Goal: Transaction & Acquisition: Purchase product/service

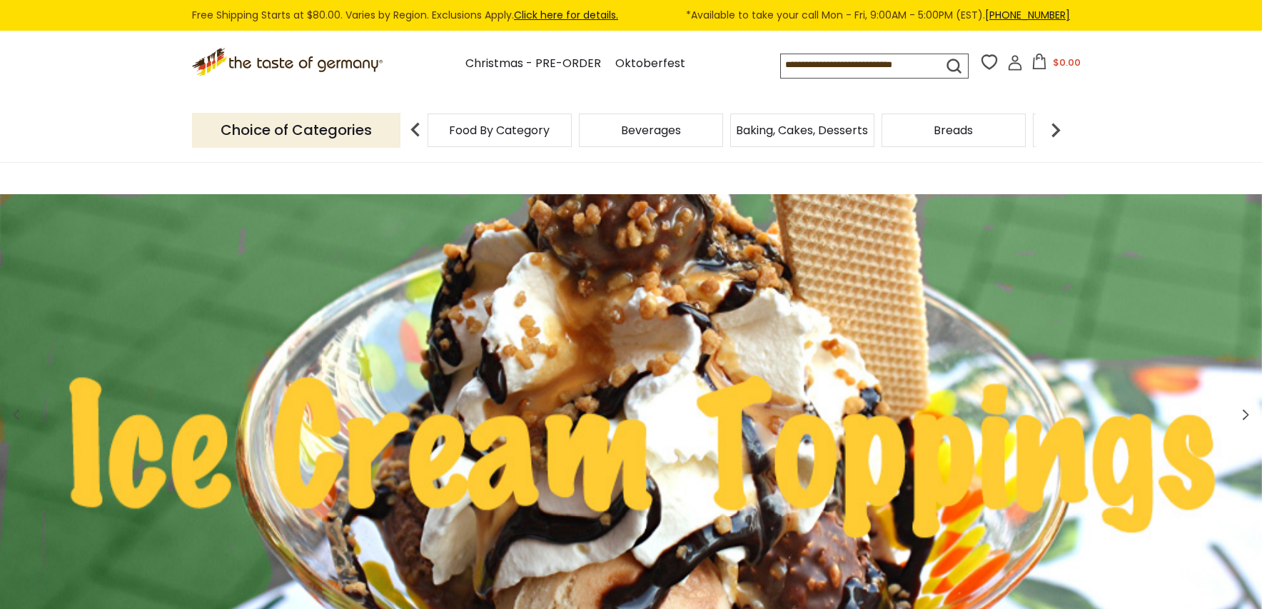
click at [851, 64] on input at bounding box center [849, 64] width 136 height 20
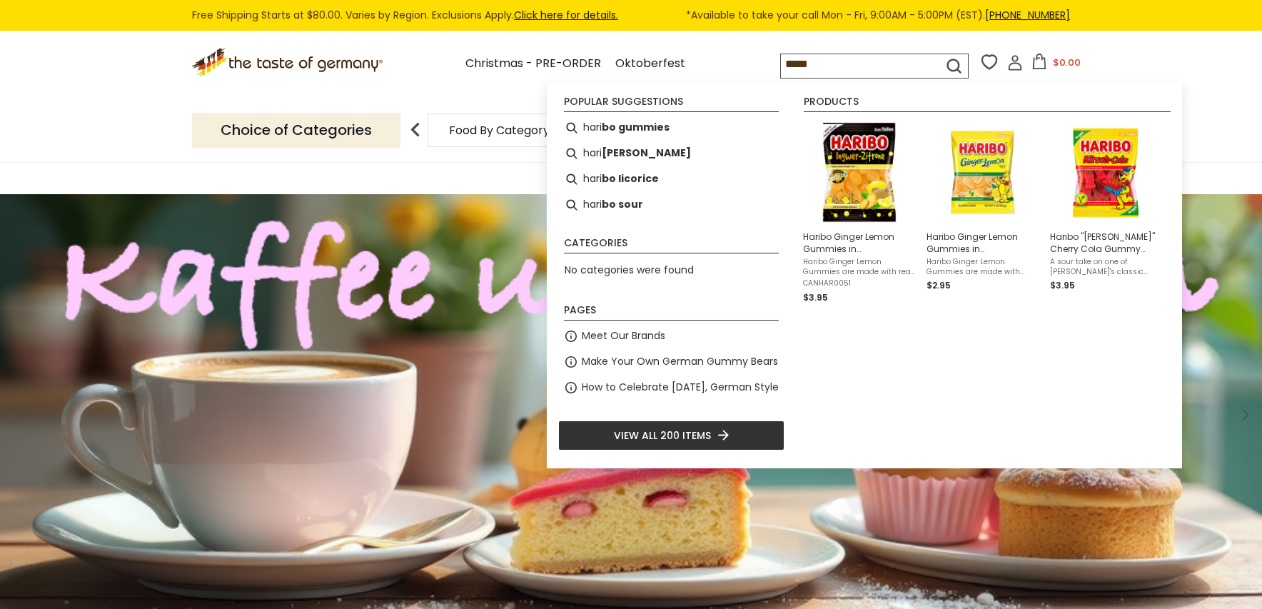
type input "******"
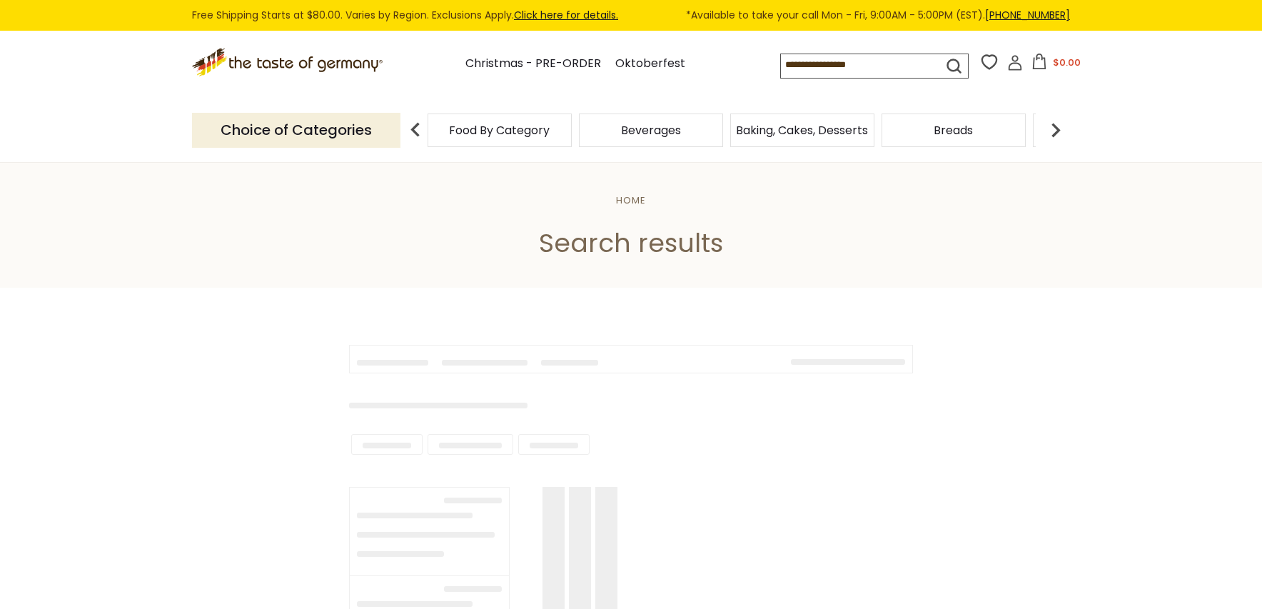
type input "******"
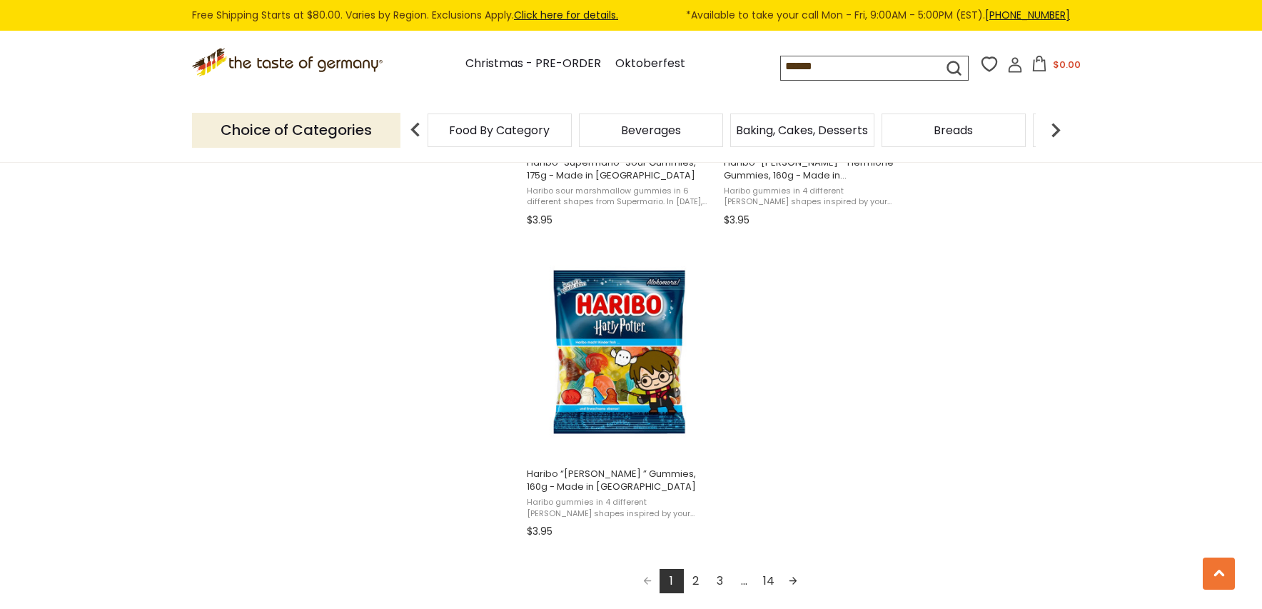
scroll to position [2426, 0]
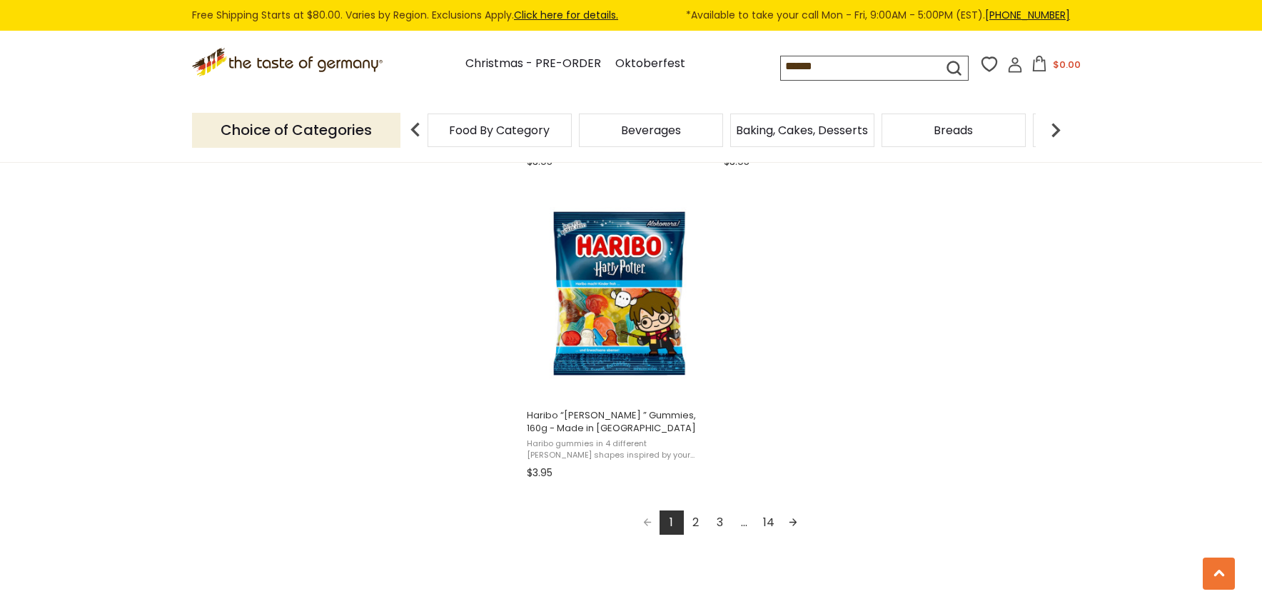
click at [698, 520] on link "2" at bounding box center [696, 522] width 24 height 24
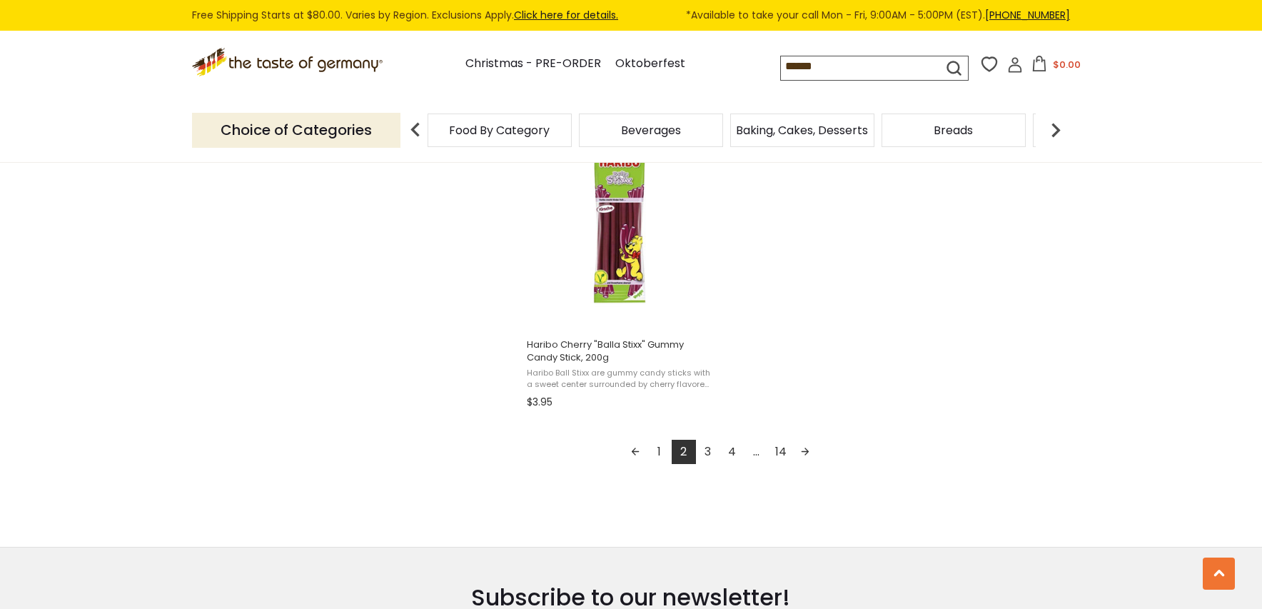
scroll to position [2498, 0]
click at [711, 452] on link "3" at bounding box center [708, 451] width 24 height 24
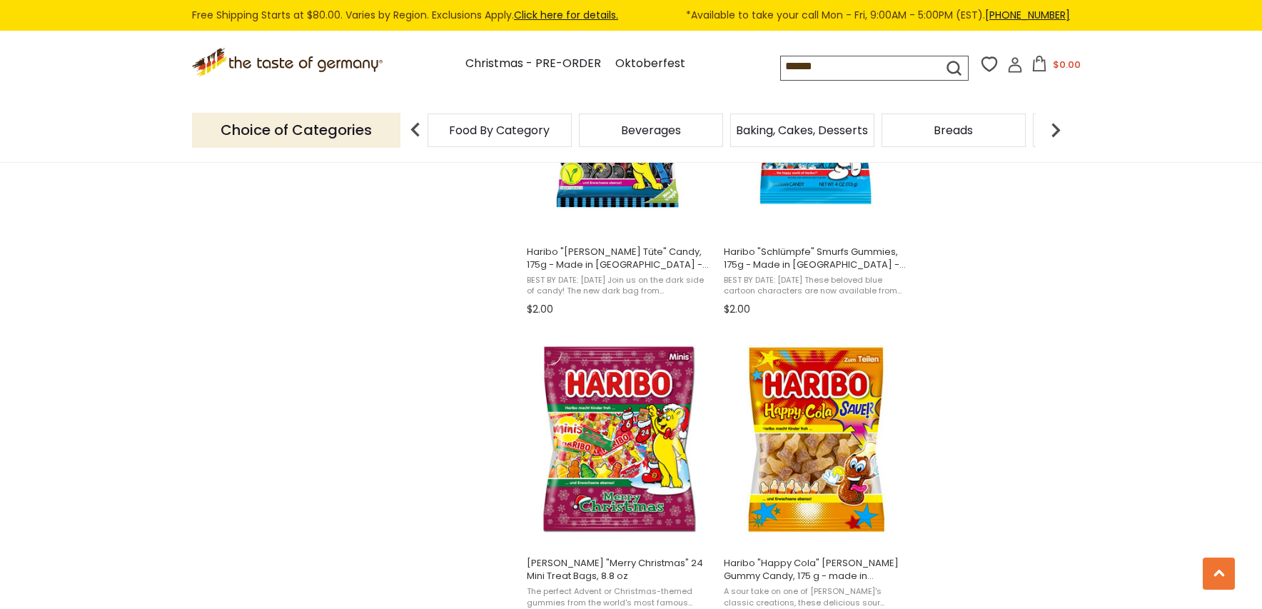
scroll to position [1499, 0]
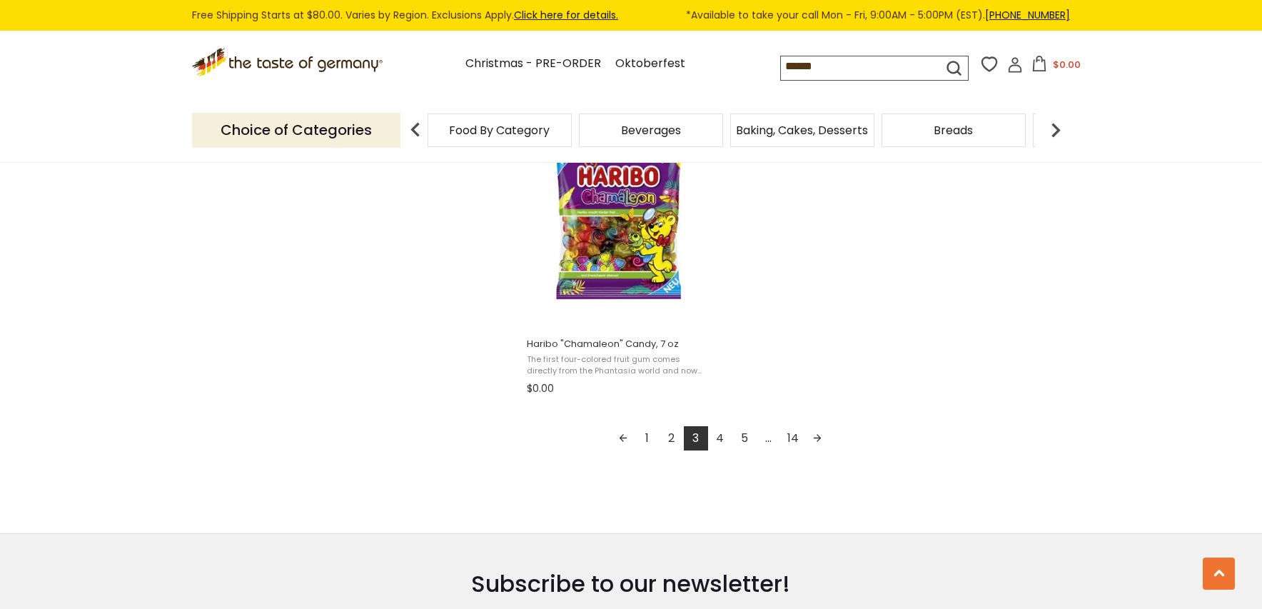
click at [724, 433] on link "4" at bounding box center [720, 438] width 24 height 24
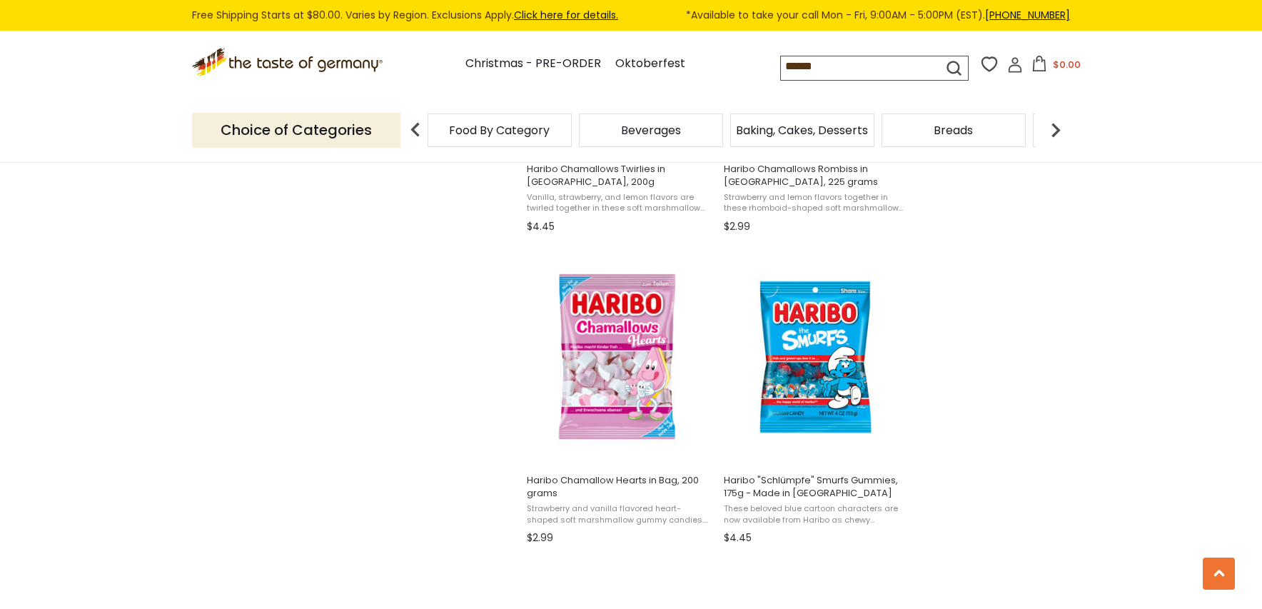
scroll to position [1855, 0]
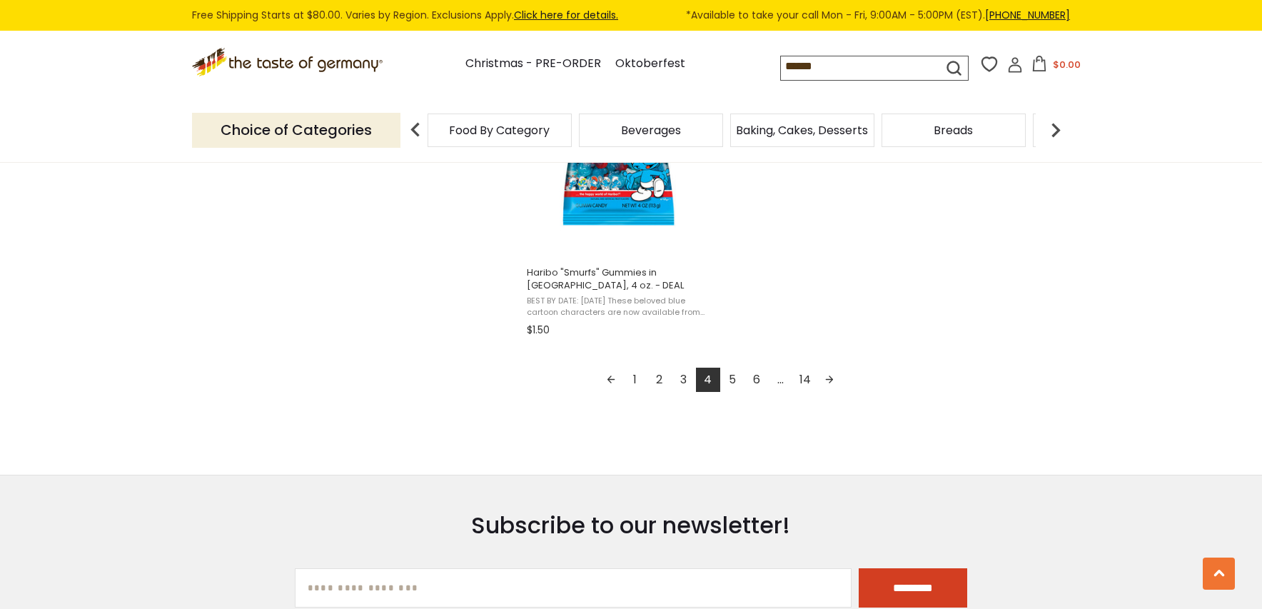
click at [736, 381] on link "5" at bounding box center [732, 380] width 24 height 24
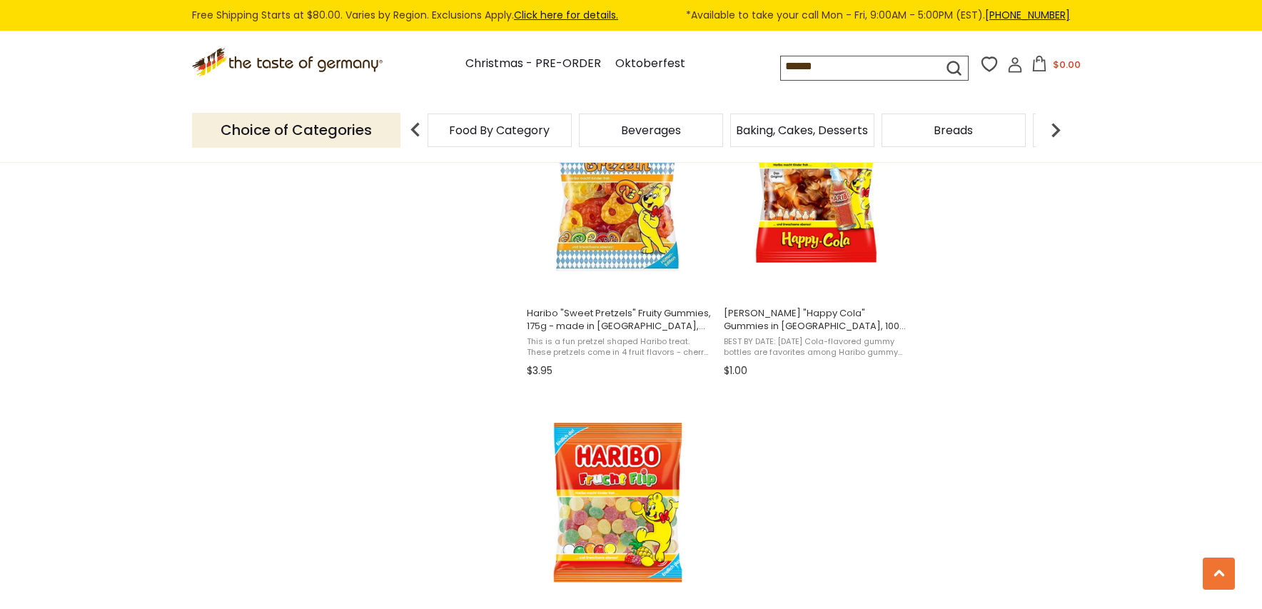
scroll to position [2569, 0]
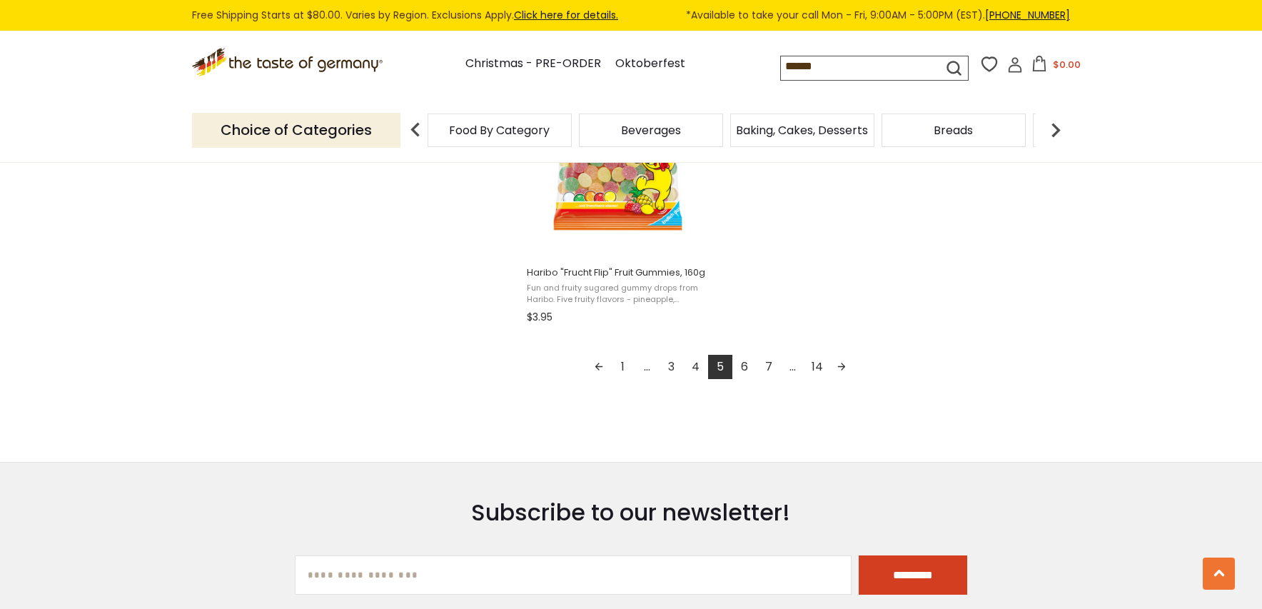
click at [748, 368] on link "6" at bounding box center [744, 367] width 24 height 24
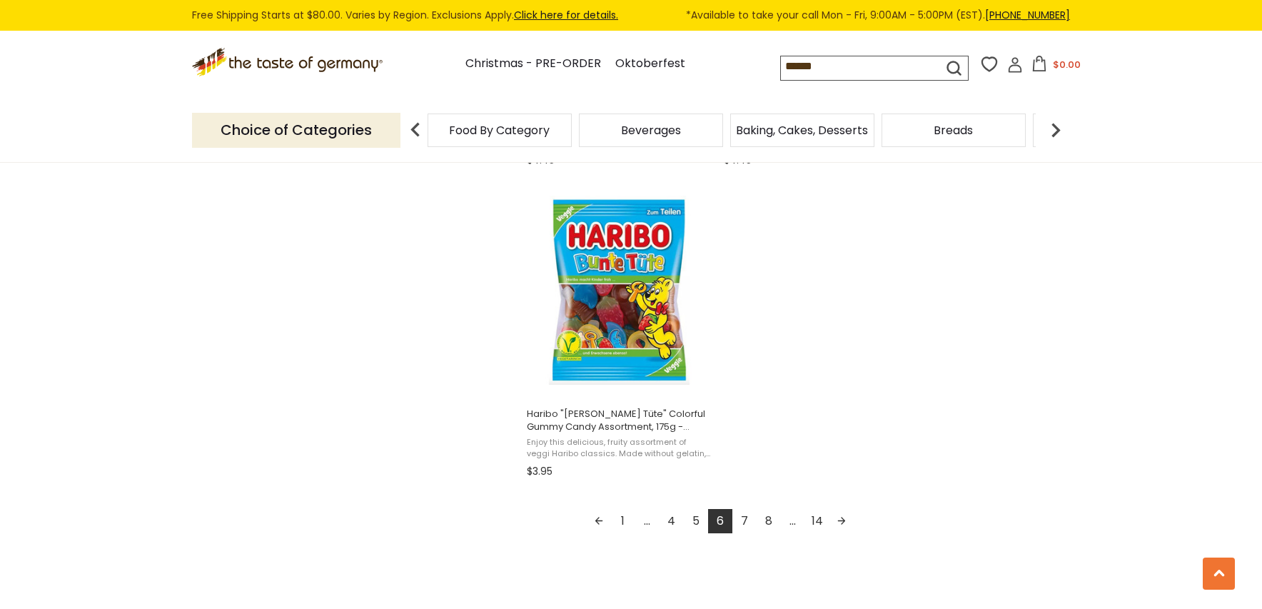
scroll to position [2498, 0]
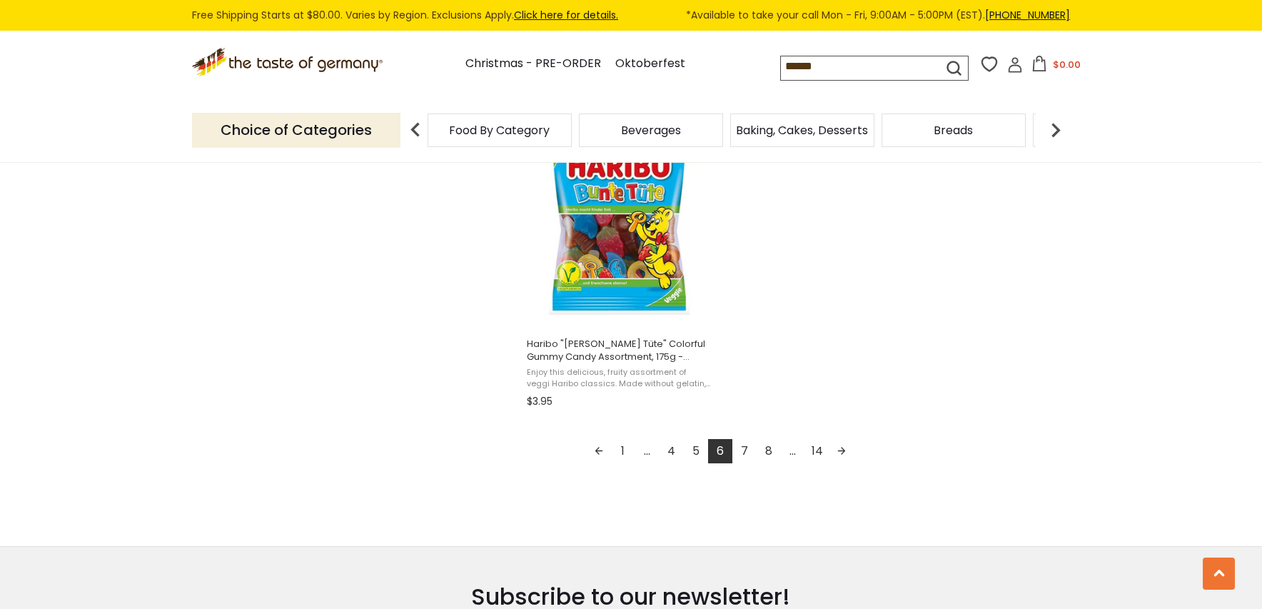
click at [744, 454] on link "7" at bounding box center [744, 451] width 24 height 24
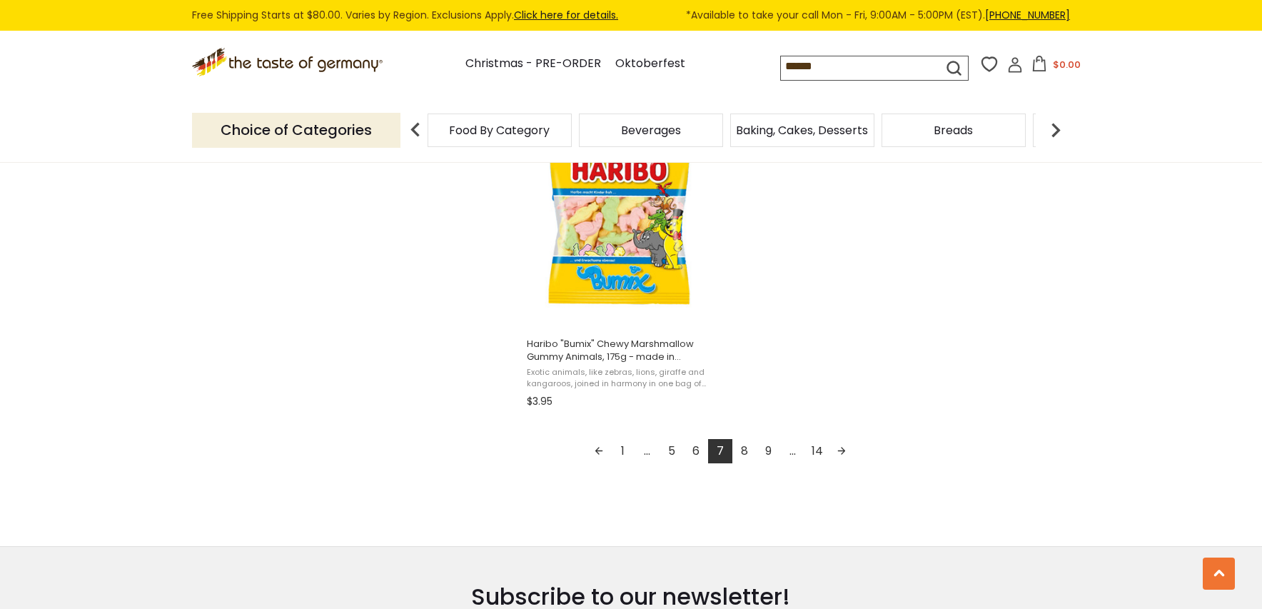
scroll to position [2569, 0]
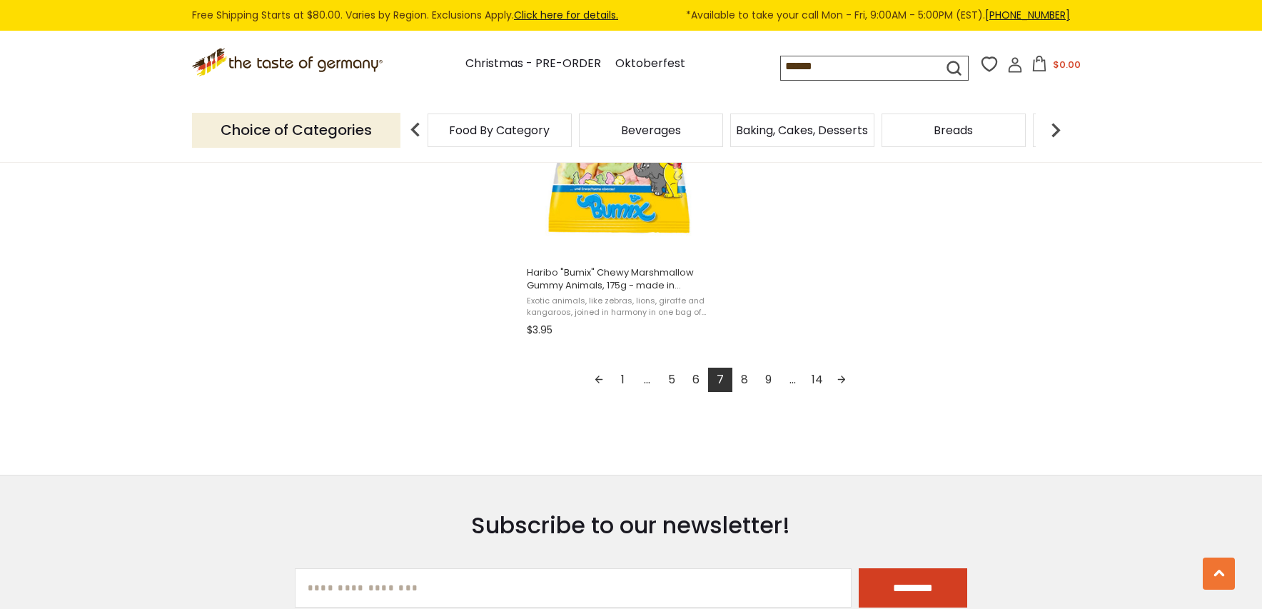
click at [744, 385] on link "8" at bounding box center [744, 380] width 24 height 24
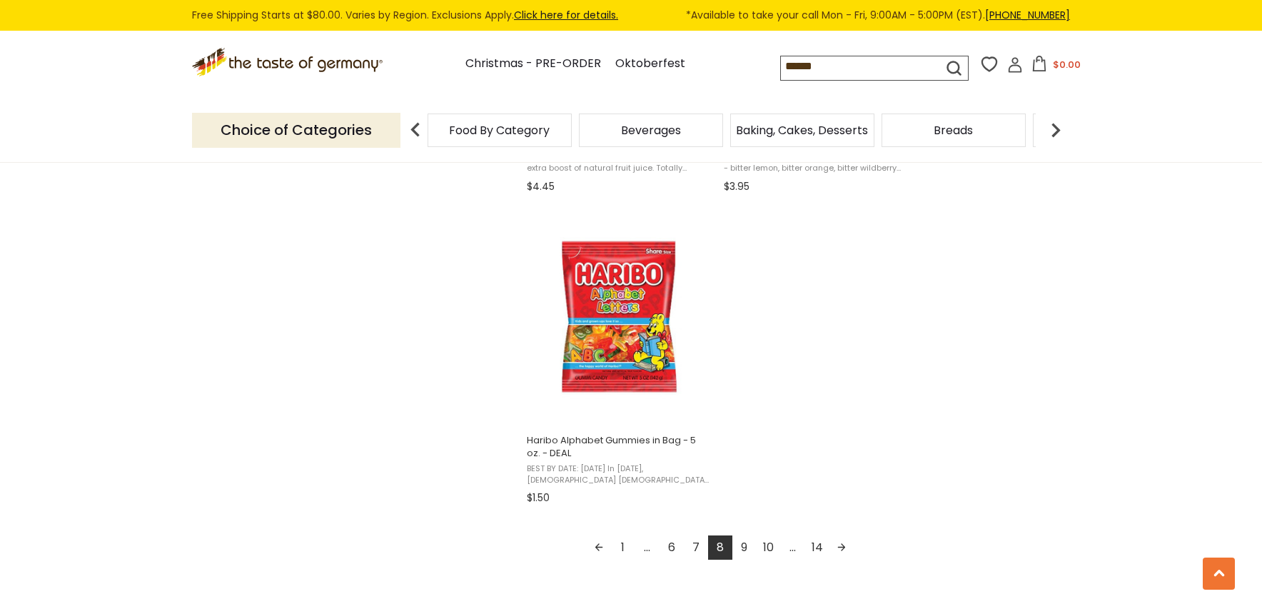
scroll to position [2426, 0]
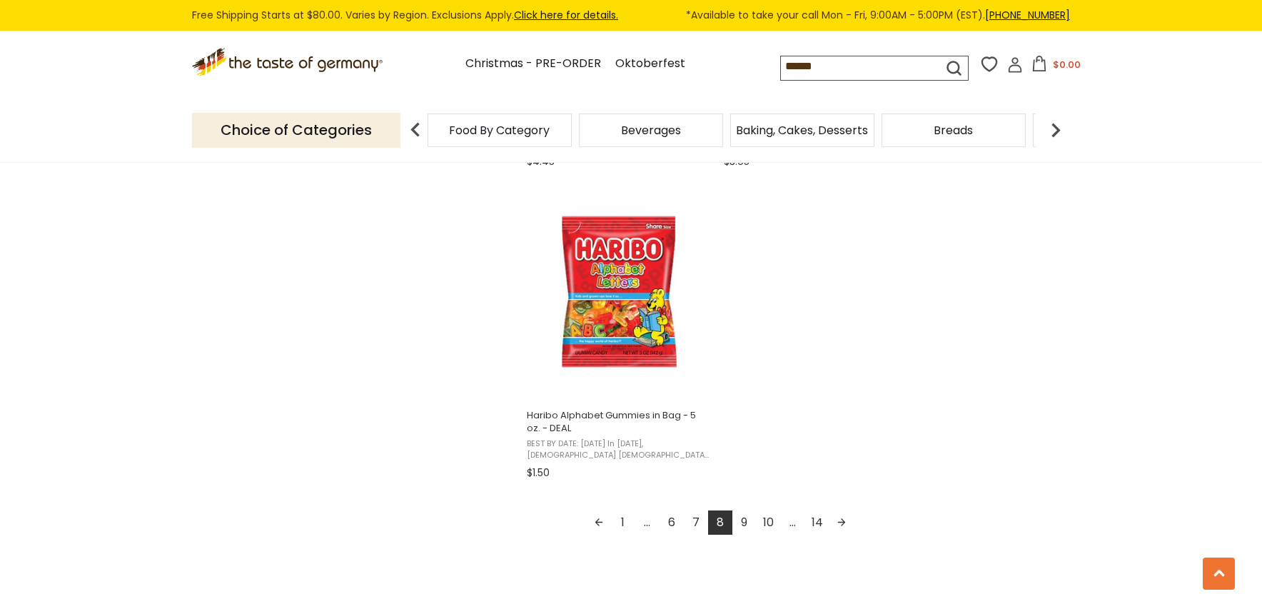
click at [746, 521] on link "9" at bounding box center [744, 522] width 24 height 24
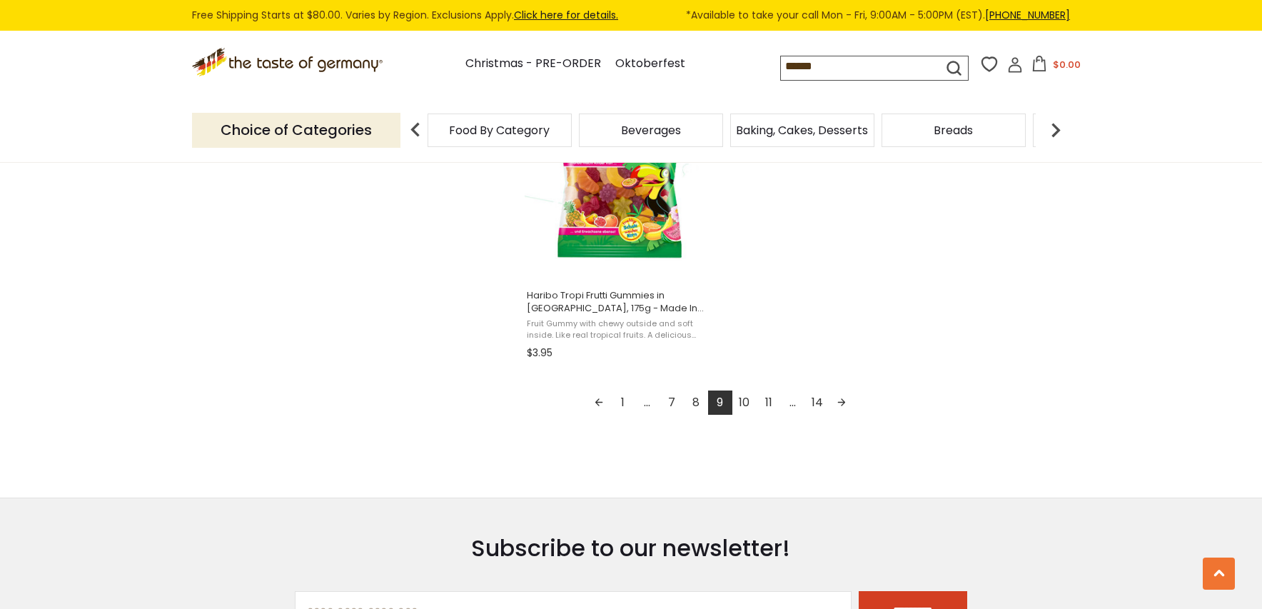
scroll to position [2569, 0]
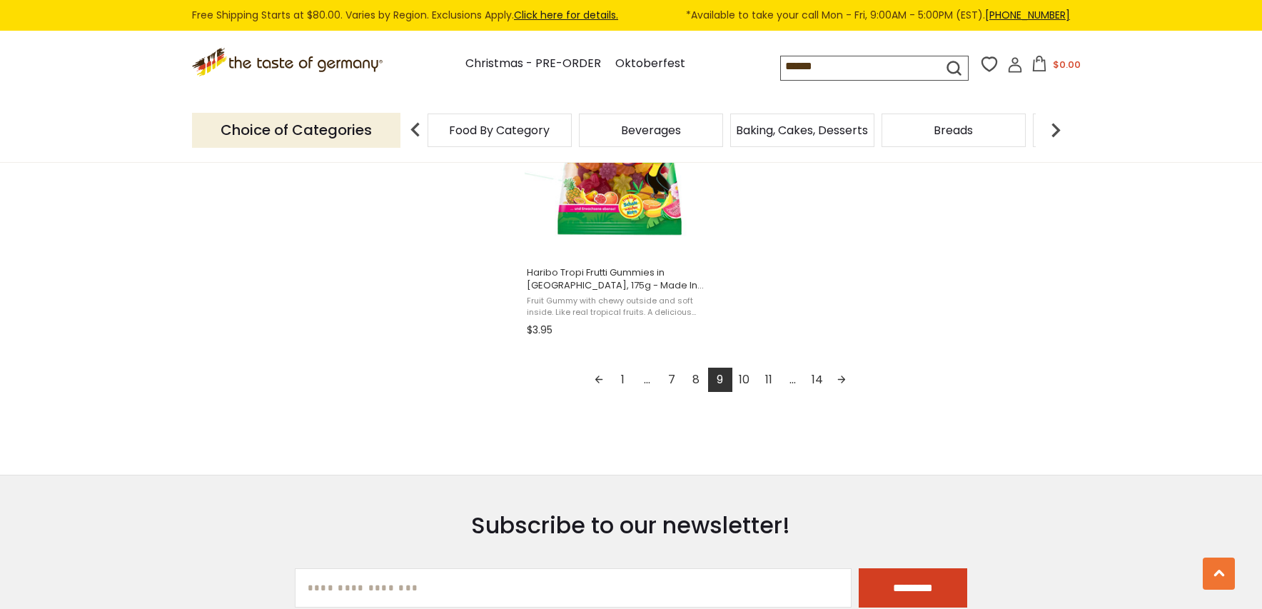
click at [744, 380] on link "10" at bounding box center [744, 380] width 24 height 24
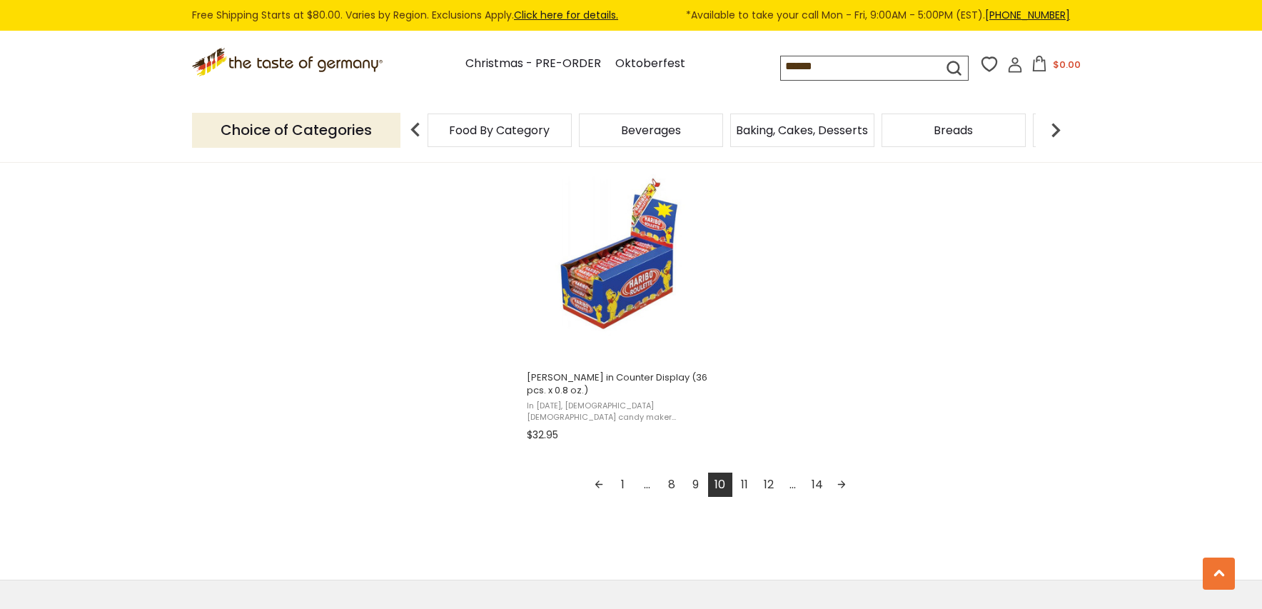
scroll to position [2498, 0]
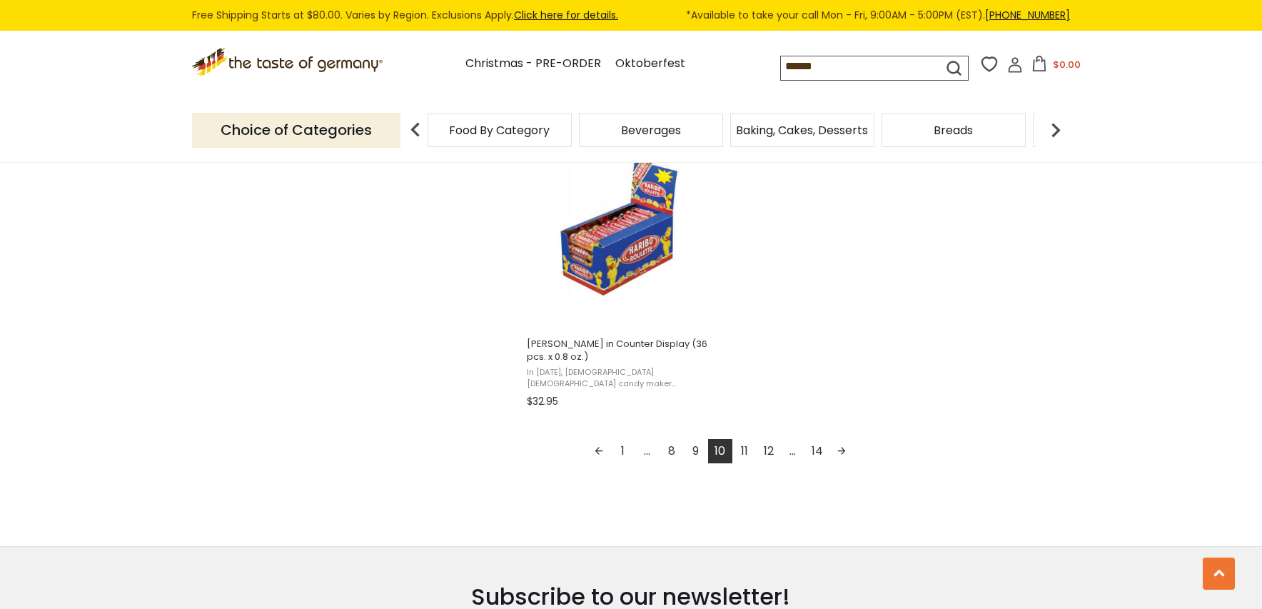
click at [744, 448] on link "11" at bounding box center [744, 451] width 24 height 24
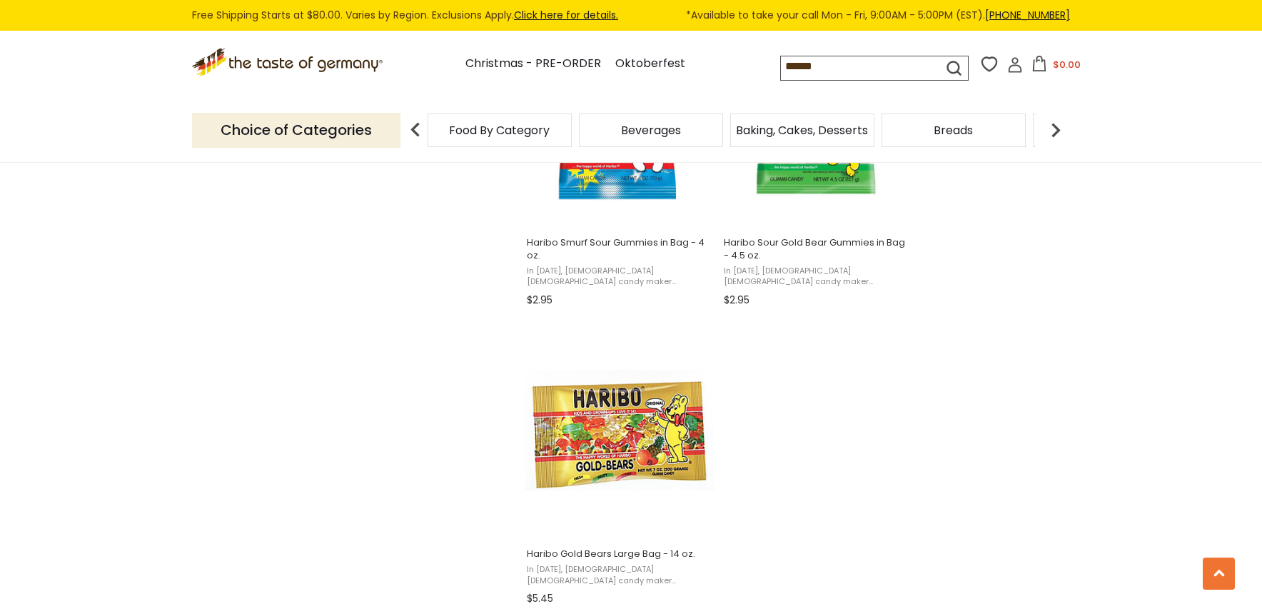
scroll to position [2426, 0]
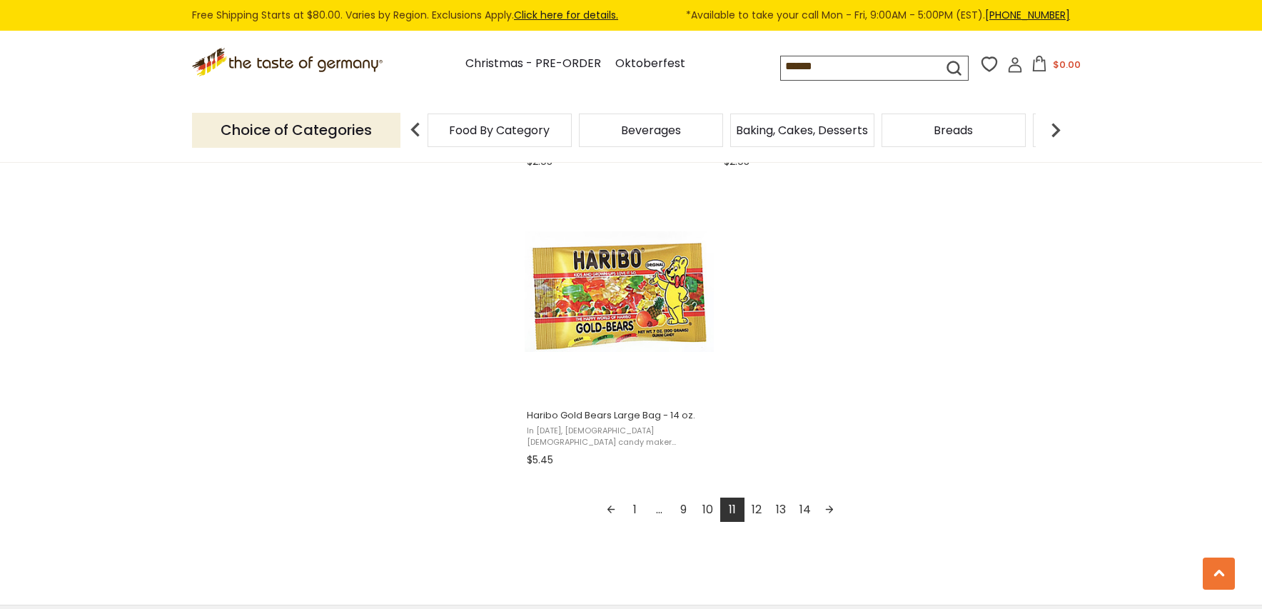
click at [758, 509] on link "12" at bounding box center [756, 509] width 24 height 24
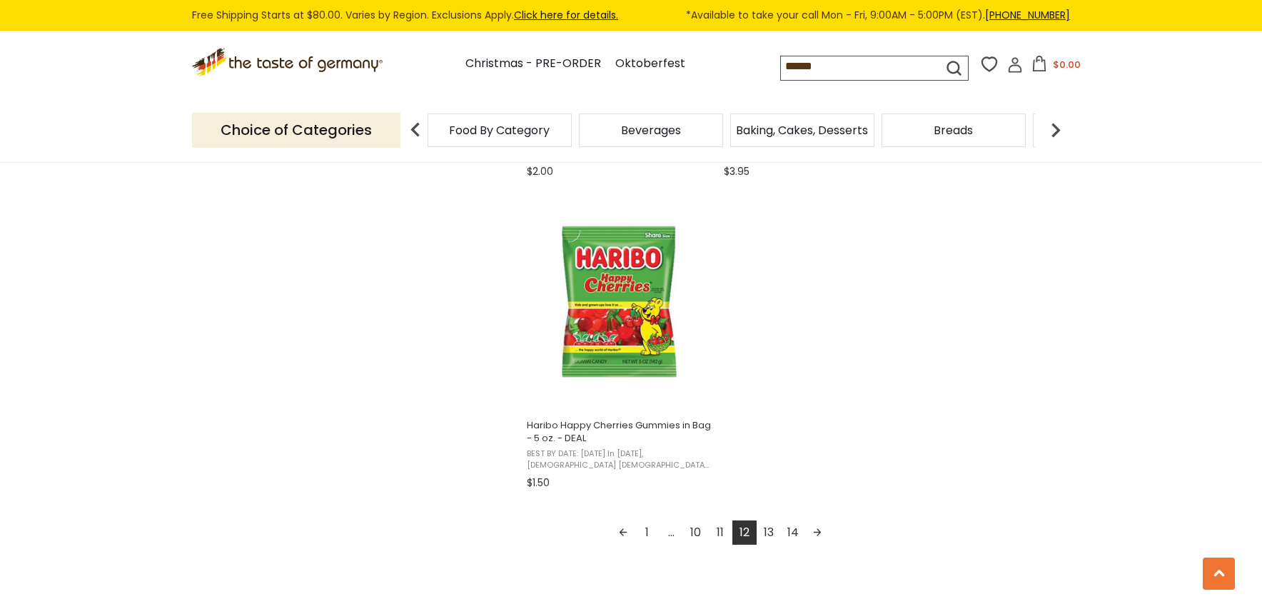
scroll to position [2498, 0]
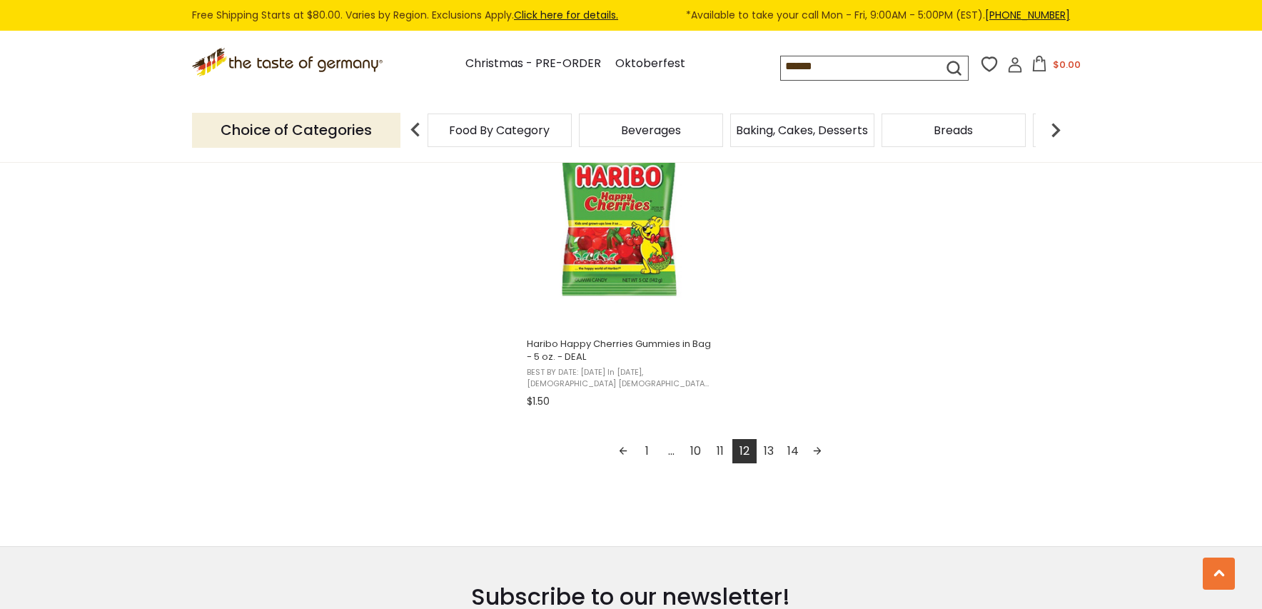
drag, startPoint x: 773, startPoint y: 450, endPoint x: 786, endPoint y: 450, distance: 13.6
click at [773, 450] on link "13" at bounding box center [768, 451] width 24 height 24
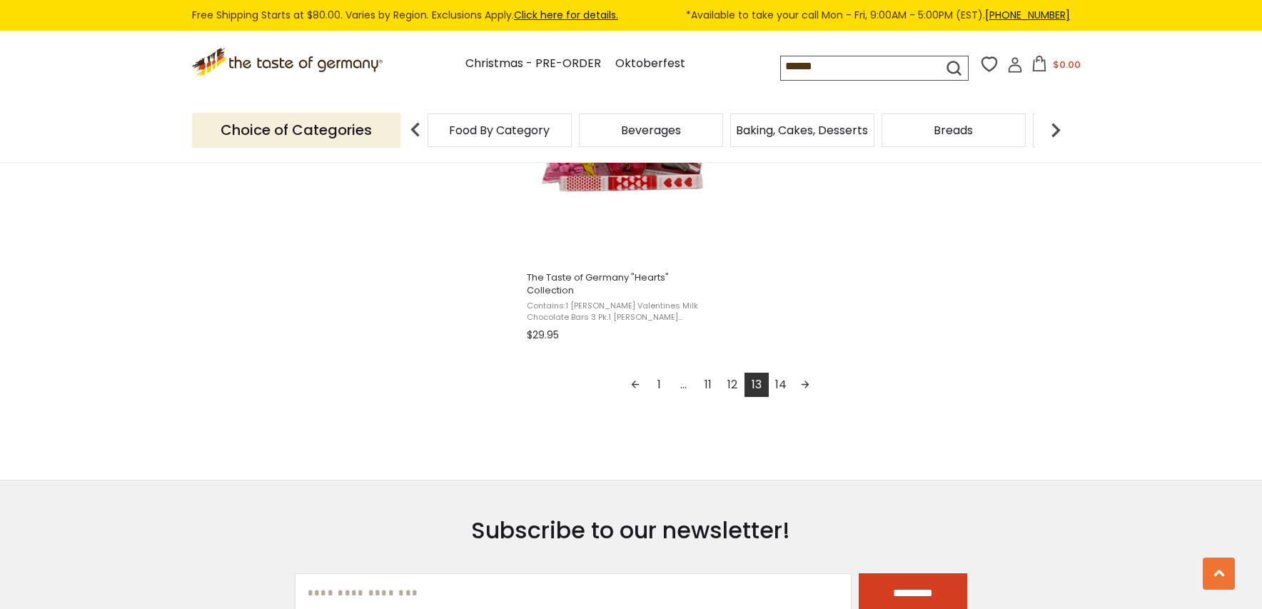
scroll to position [2569, 0]
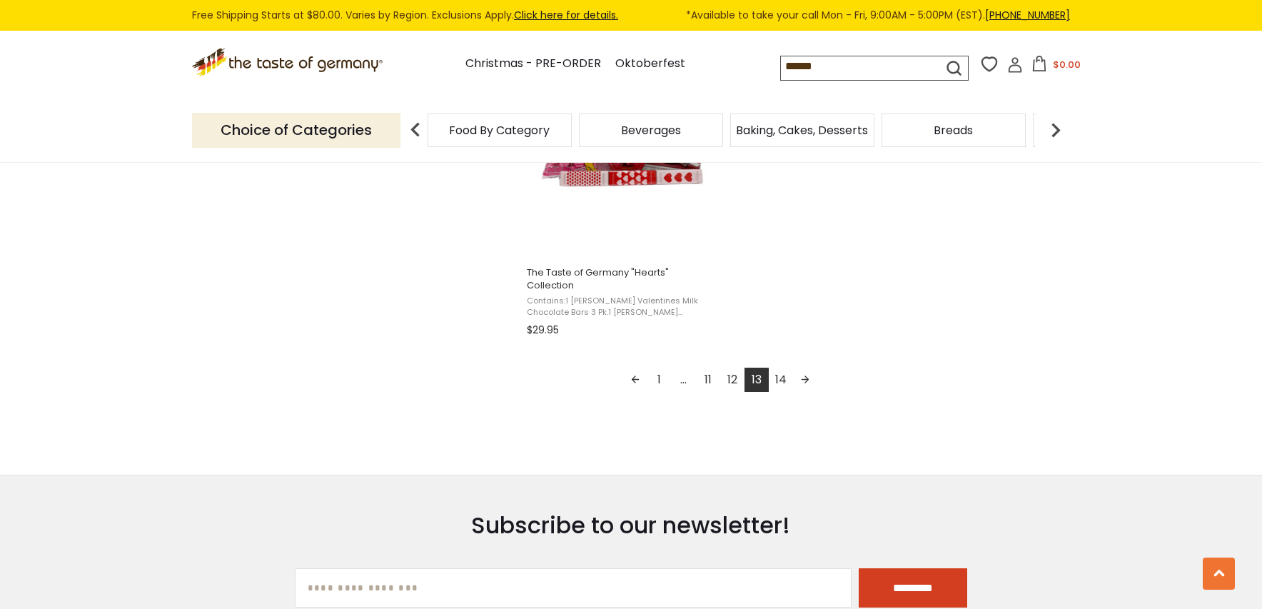
click at [781, 382] on link "14" at bounding box center [781, 380] width 24 height 24
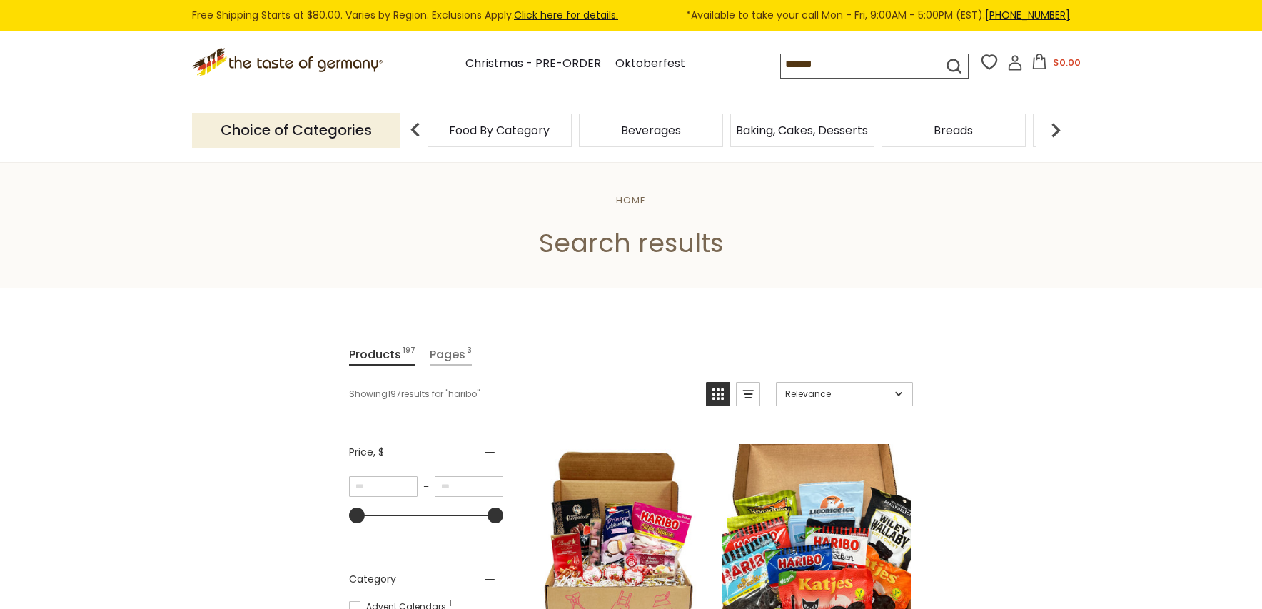
drag, startPoint x: 836, startPoint y: 56, endPoint x: 714, endPoint y: 59, distance: 122.1
click at [717, 59] on div ".st0{fill:#EDD300;} .st1{fill:#D33E21;} .st0{fill:#EDD300;} .st1{fill:#D33E21;}…" at bounding box center [631, 65] width 878 height 66
click at [497, 136] on span "Food By Category" at bounding box center [499, 130] width 101 height 11
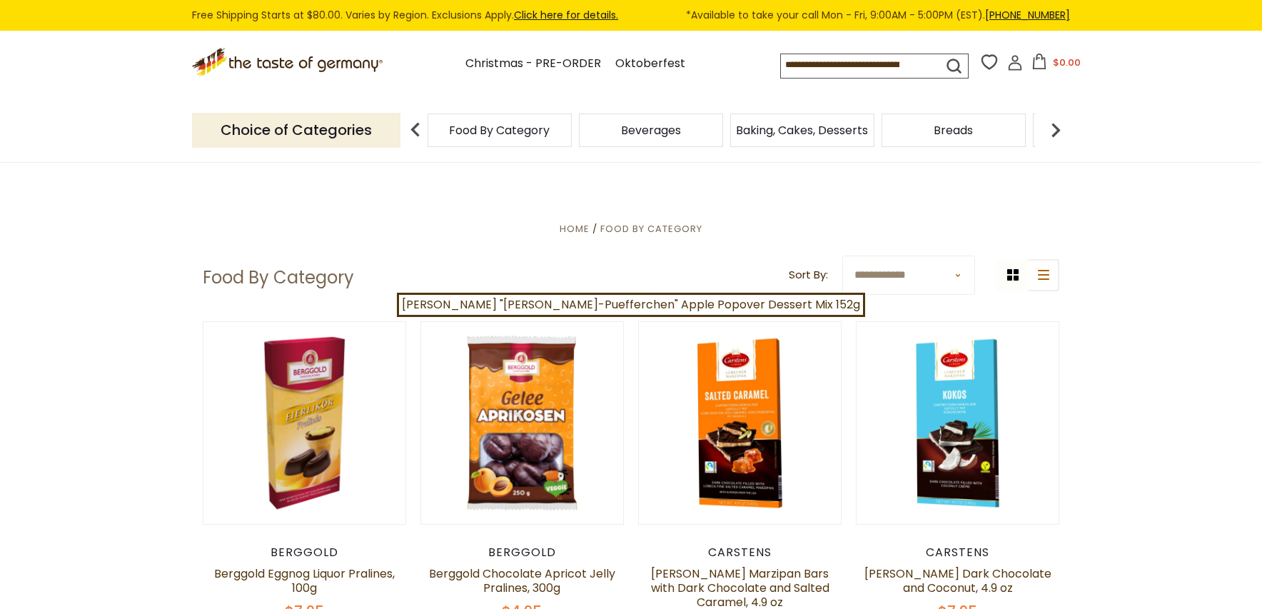
click at [500, 134] on span "Food By Category" at bounding box center [499, 130] width 101 height 11
click at [954, 279] on select "**********" at bounding box center [908, 274] width 133 height 39
click at [1049, 282] on button "list icon" at bounding box center [1043, 275] width 32 height 32
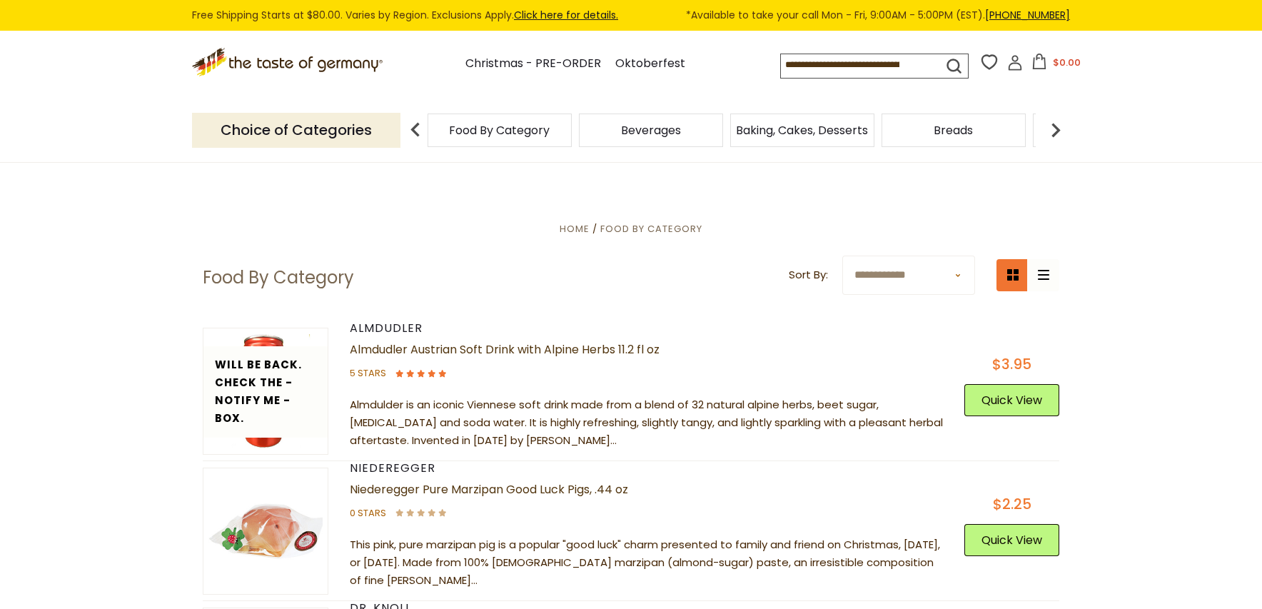
click at [1017, 281] on button "grid icon" at bounding box center [1012, 275] width 32 height 32
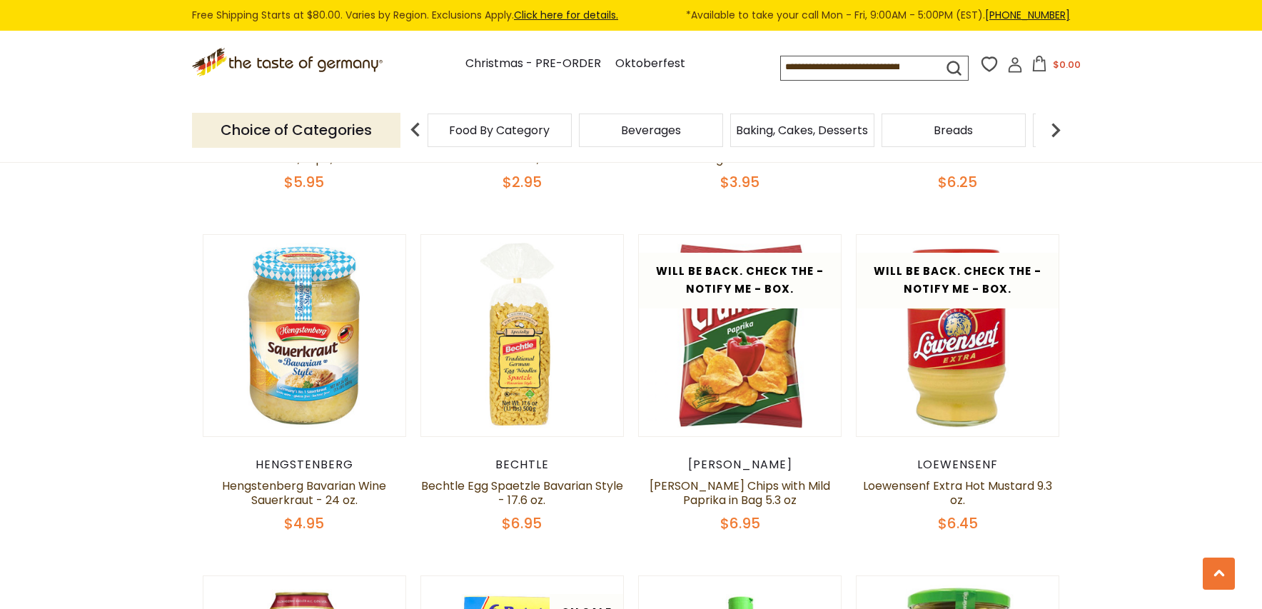
scroll to position [1070, 0]
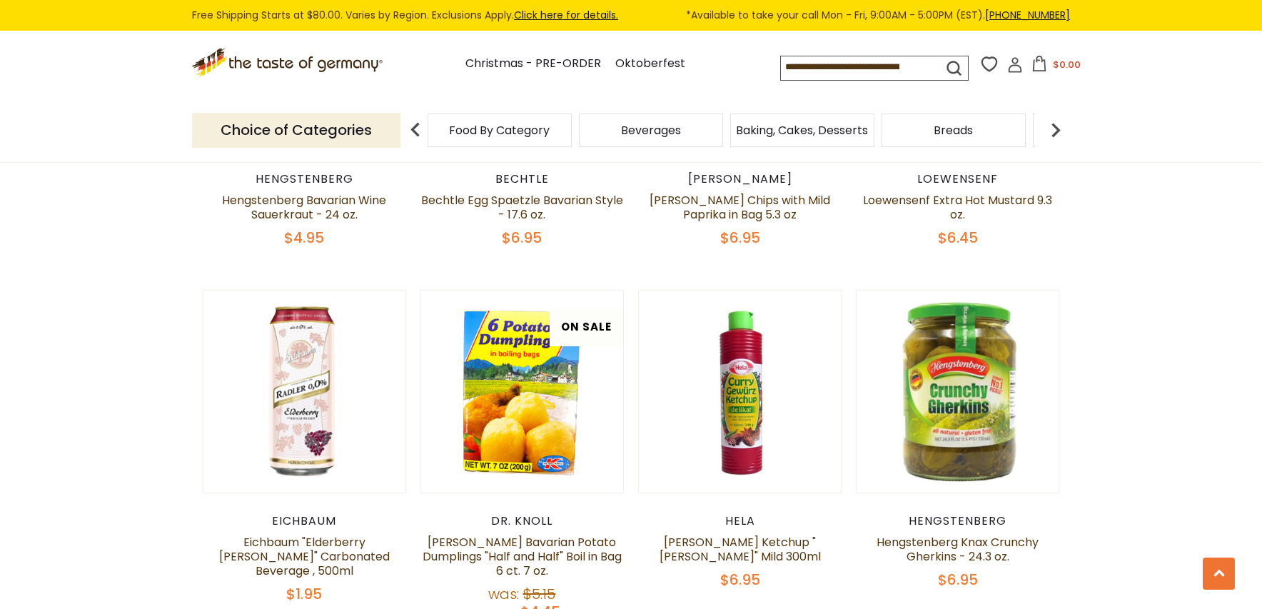
click at [858, 61] on input at bounding box center [849, 66] width 136 height 20
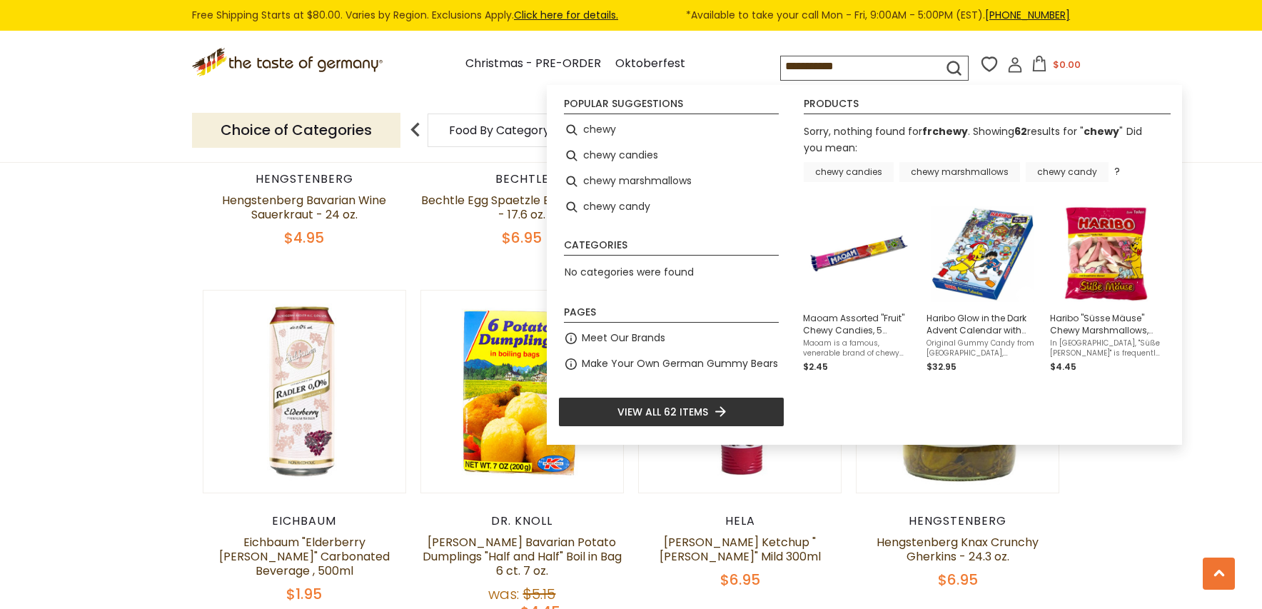
type input "*****"
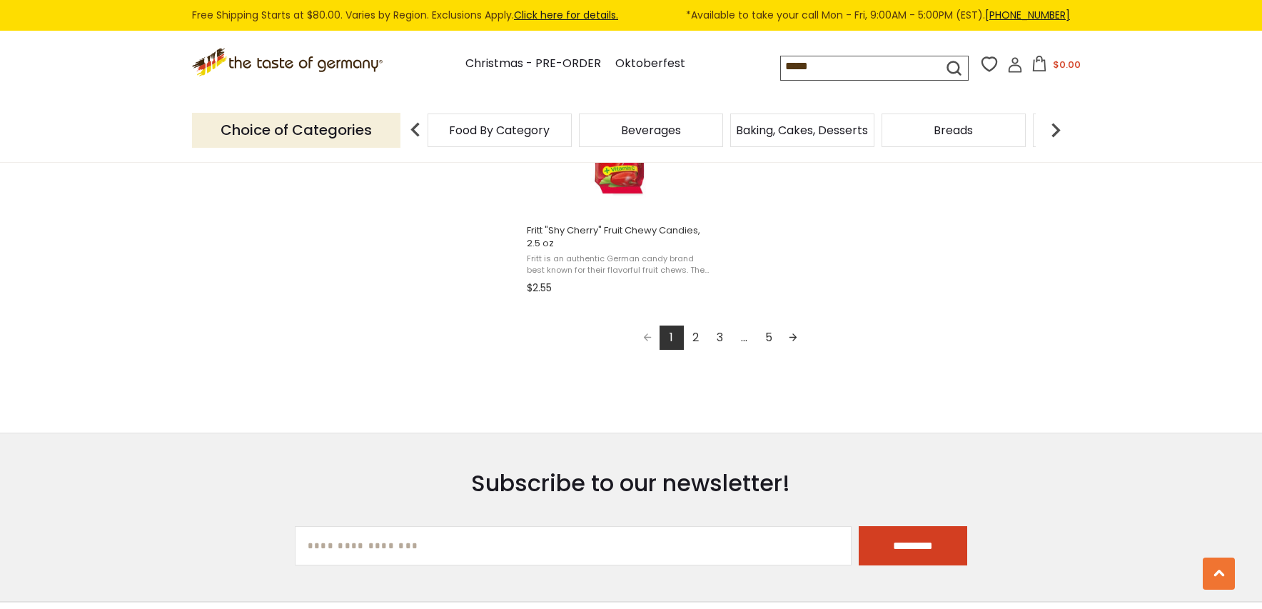
scroll to position [2712, 0]
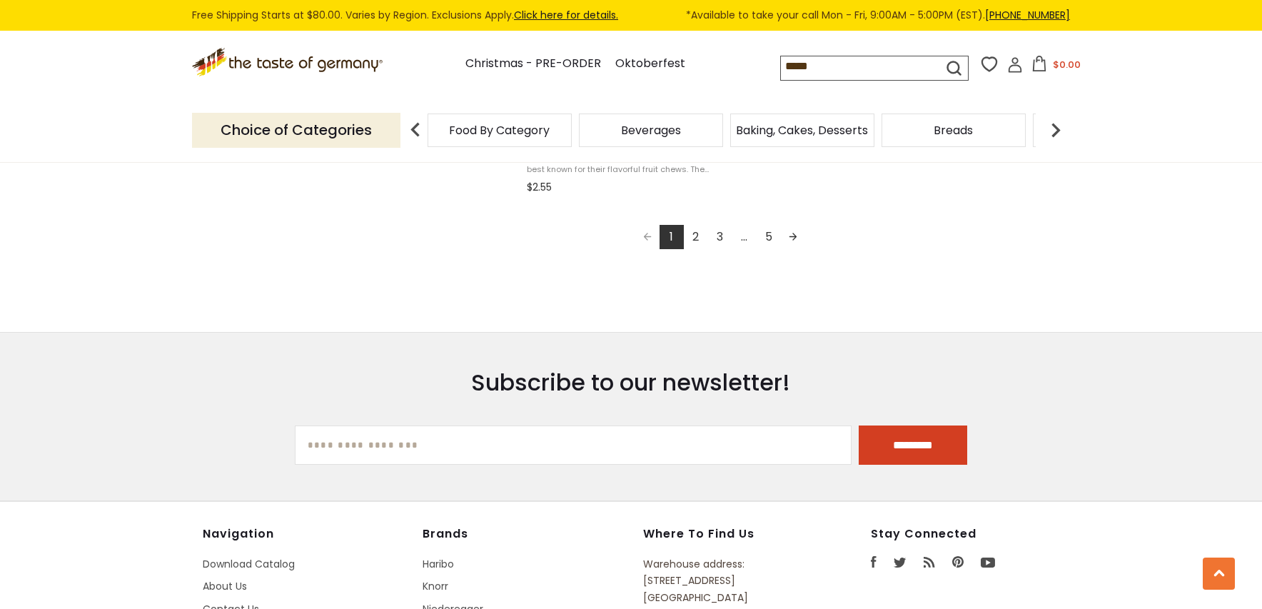
click at [696, 236] on link "2" at bounding box center [696, 237] width 24 height 24
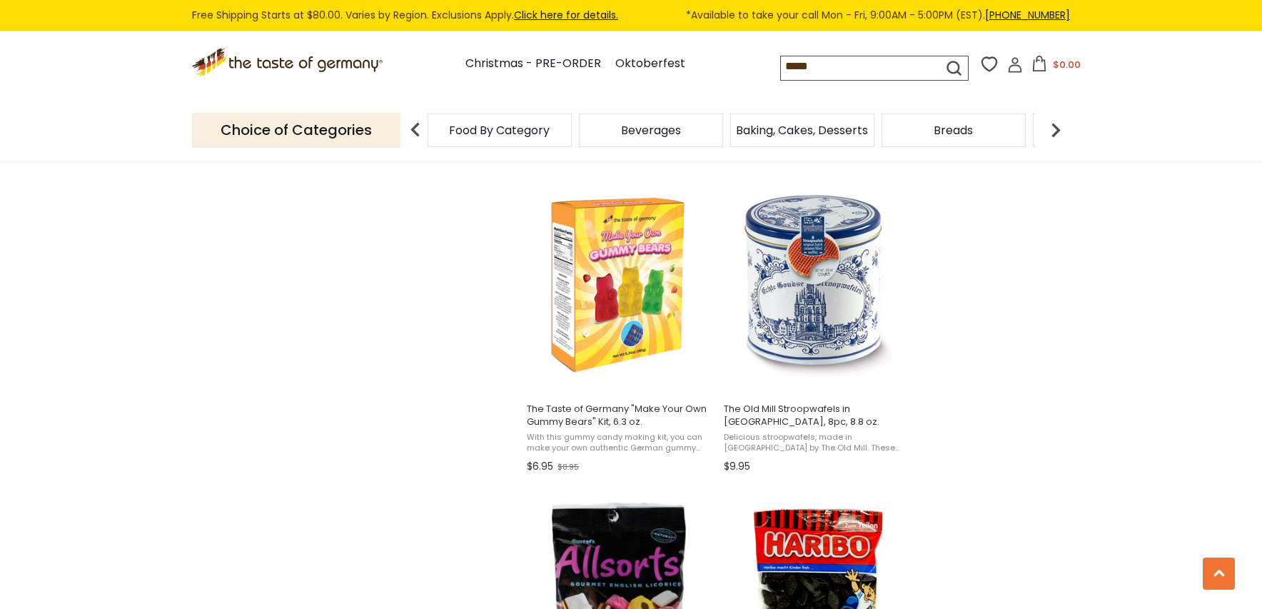
scroll to position [1213, 0]
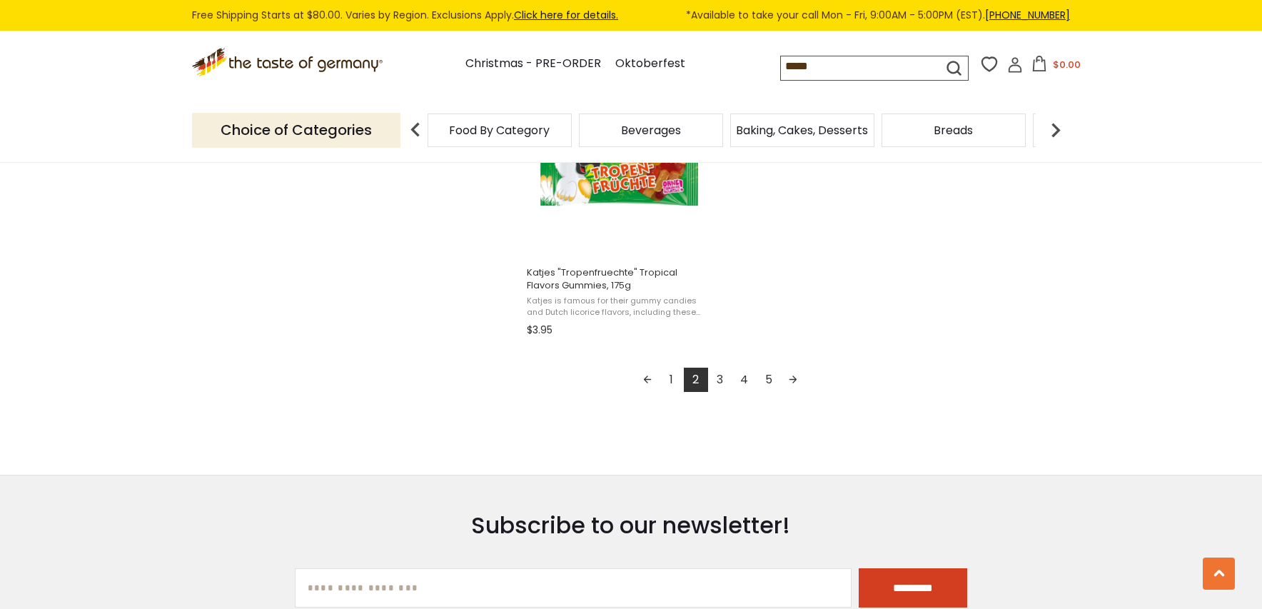
click at [724, 378] on link "3" at bounding box center [720, 380] width 24 height 24
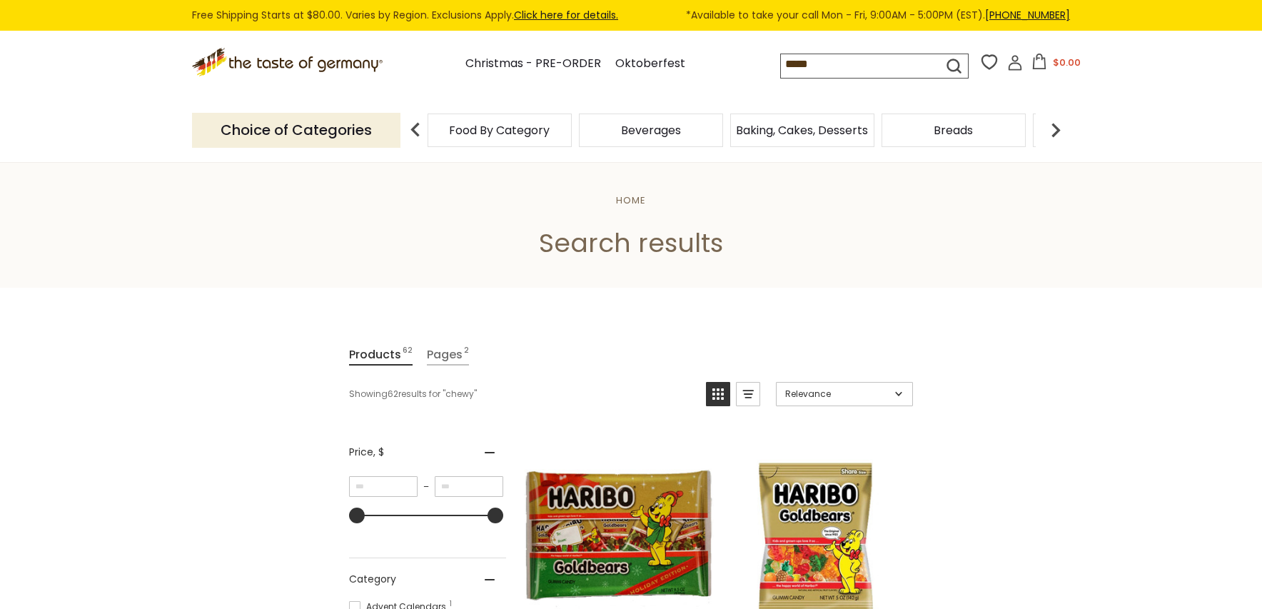
drag, startPoint x: 834, startPoint y: 68, endPoint x: 760, endPoint y: 68, distance: 74.2
click at [760, 68] on div ".st0{fill:#EDD300;} .st1{fill:#D33E21;} .st0{fill:#EDD300;} .st1{fill:#D33E21;}…" at bounding box center [631, 65] width 878 height 66
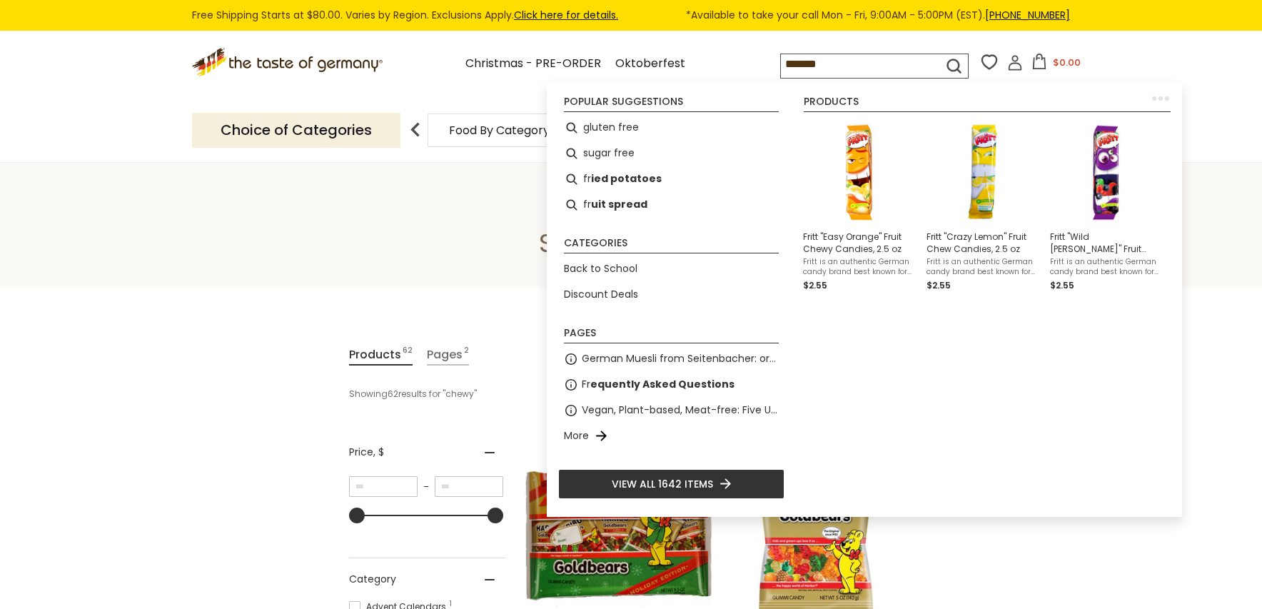
type input "********"
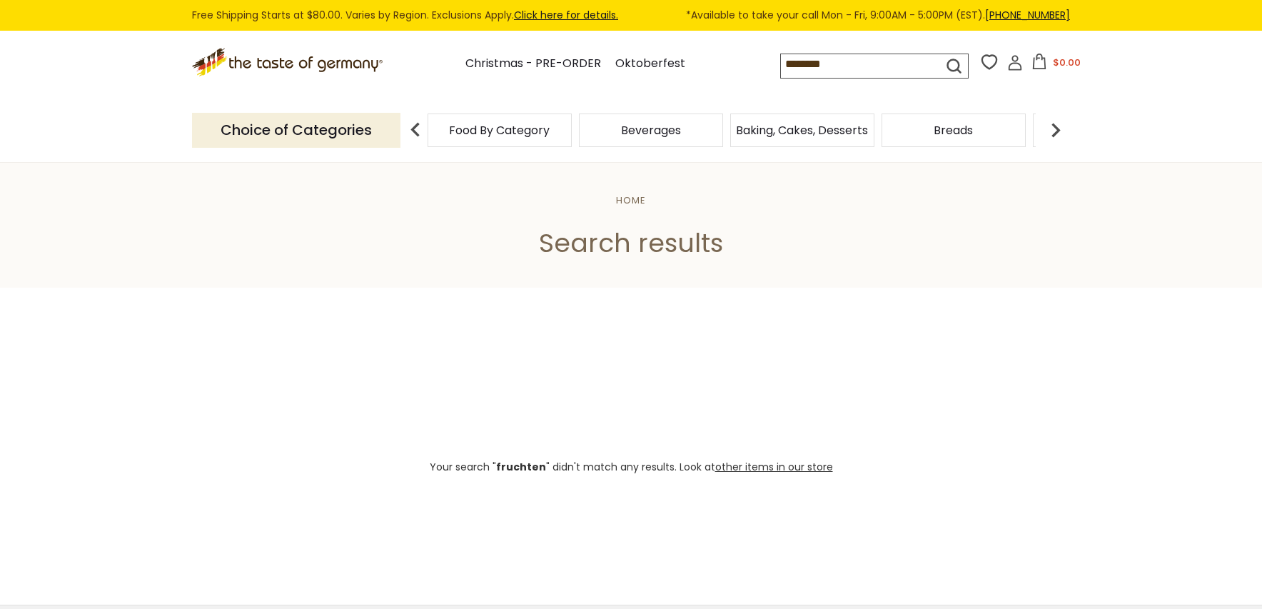
drag, startPoint x: 850, startPoint y: 68, endPoint x: 754, endPoint y: 66, distance: 96.4
click at [754, 66] on div ".st0{fill:#EDD300;} .st1{fill:#D33E21;} .st0{fill:#EDD300;} .st1{fill:#D33E21;}…" at bounding box center [631, 65] width 878 height 66
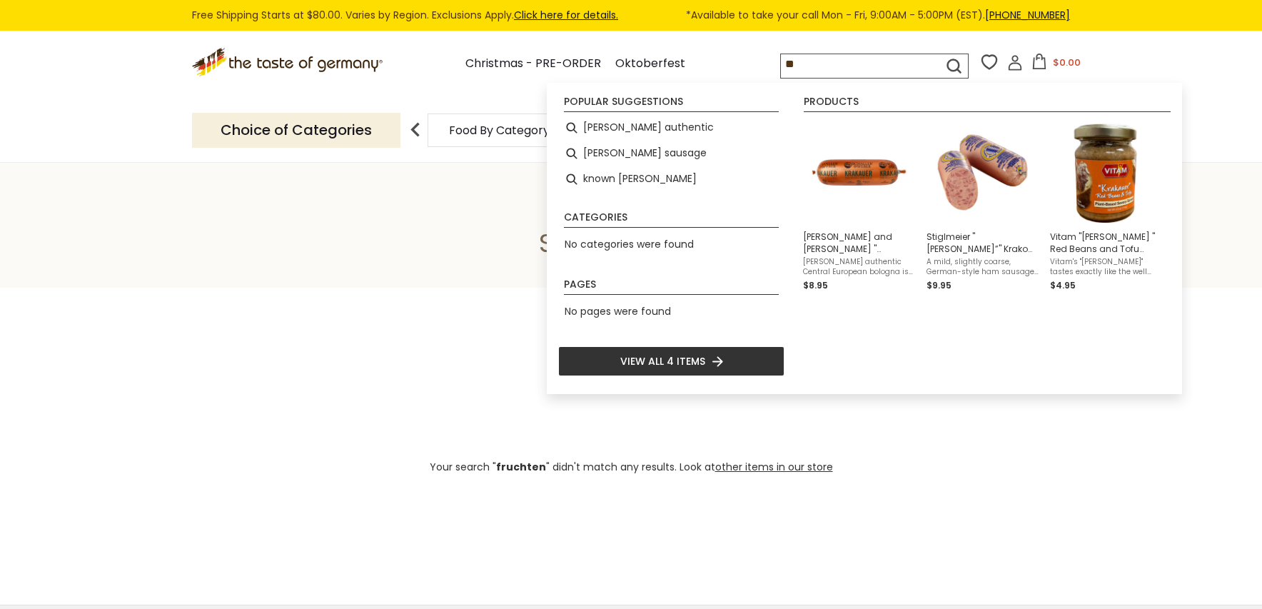
type input "*"
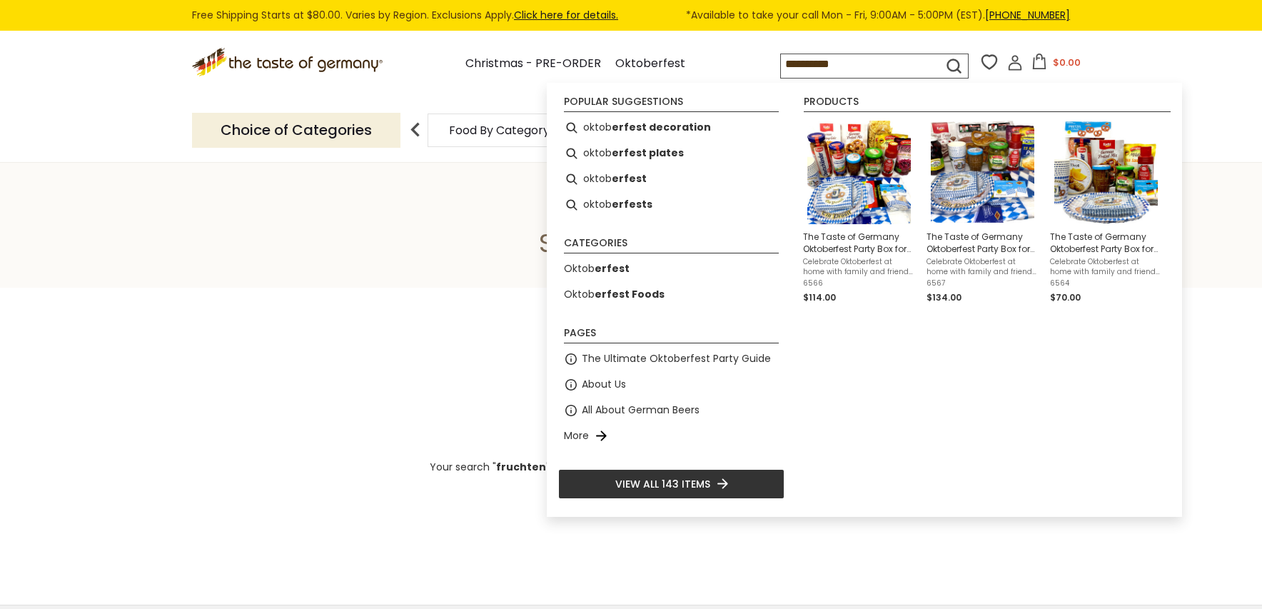
type input "**********"
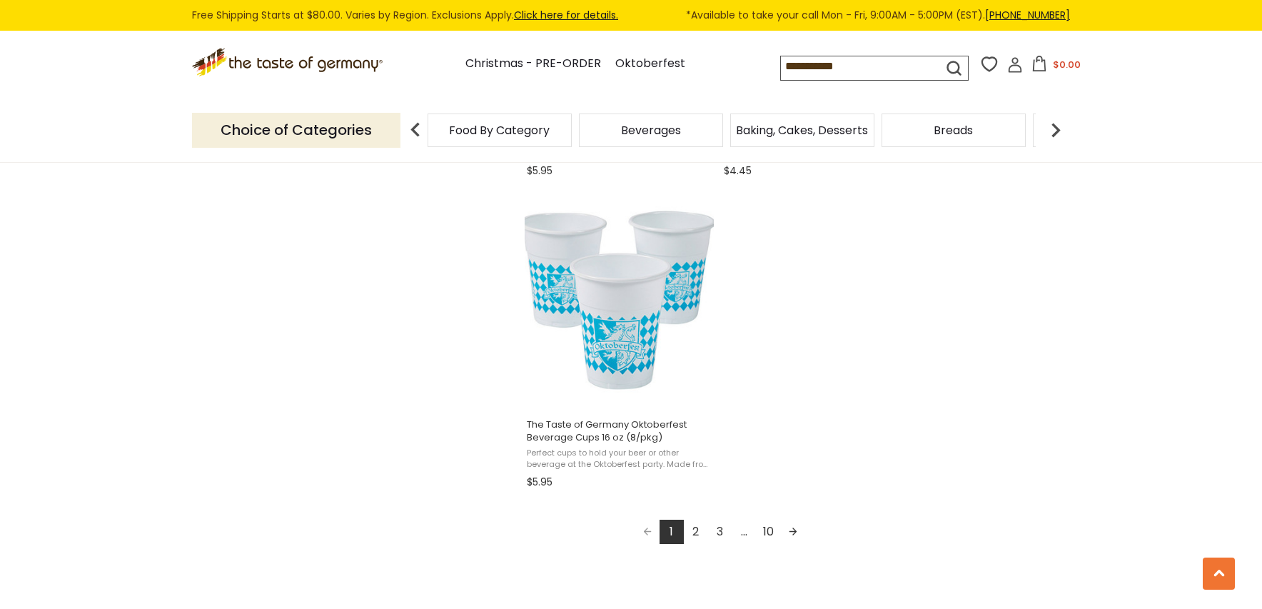
scroll to position [2498, 0]
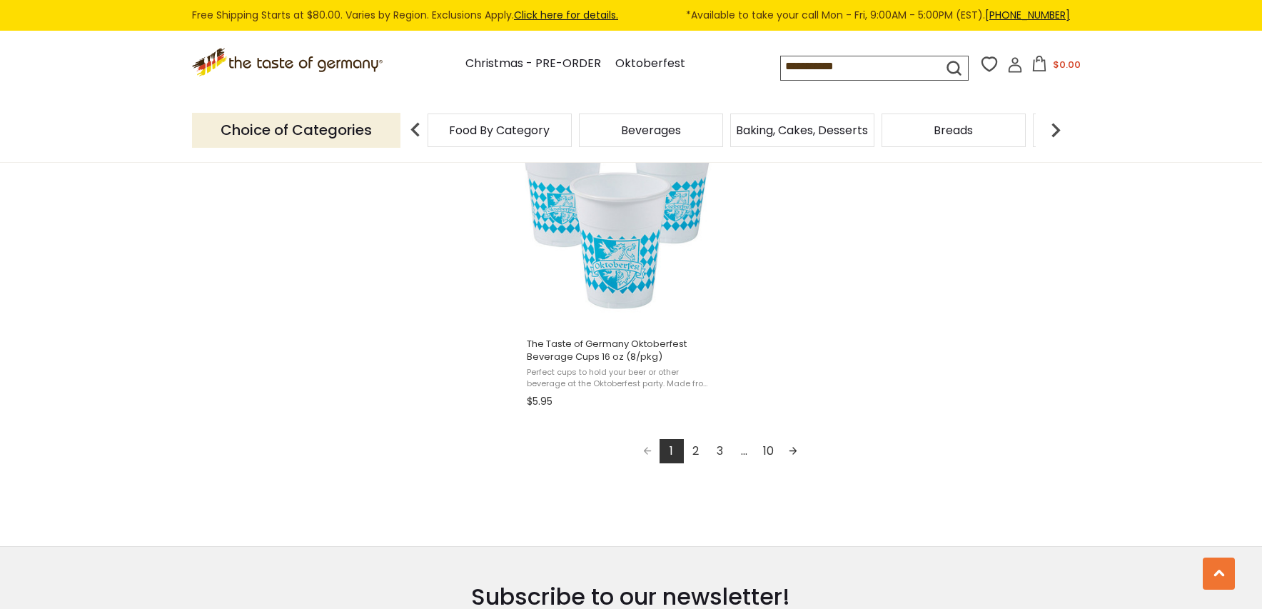
click at [691, 450] on link "2" at bounding box center [696, 451] width 24 height 24
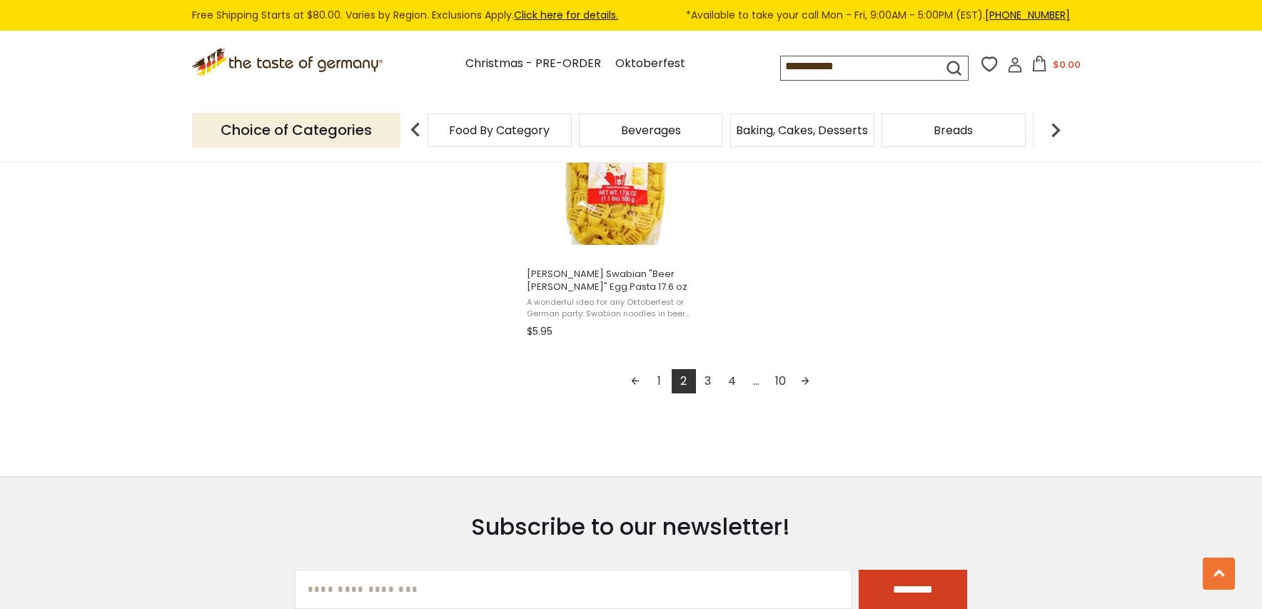
scroll to position [2569, 0]
click at [707, 380] on link "3" at bounding box center [708, 380] width 24 height 24
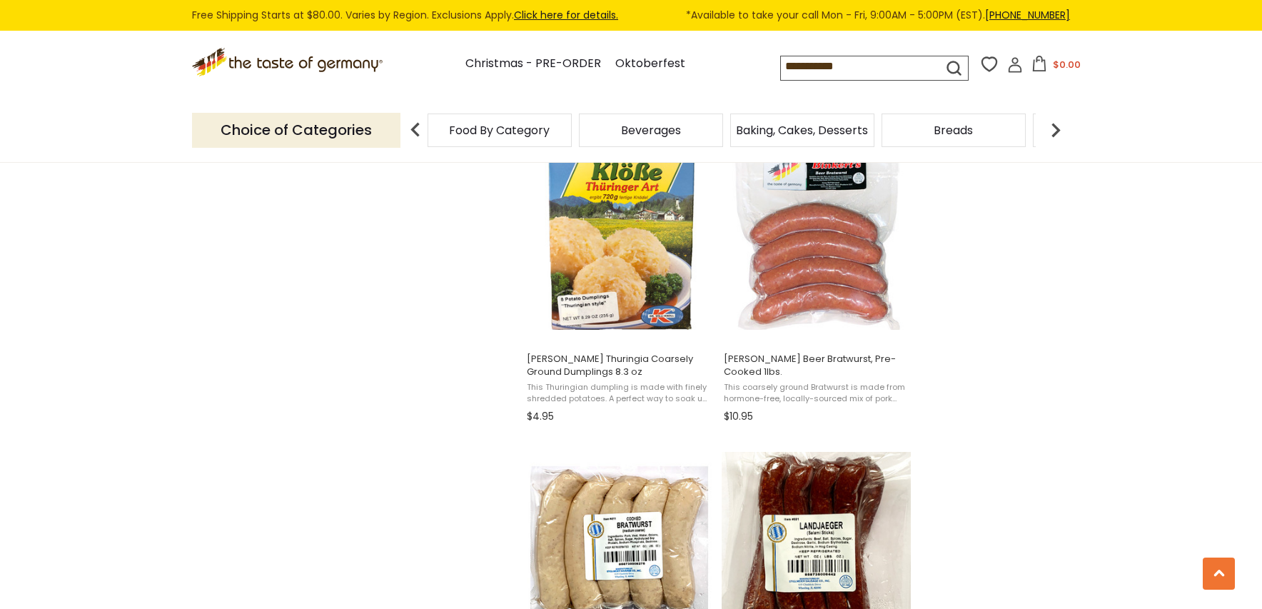
scroll to position [1570, 0]
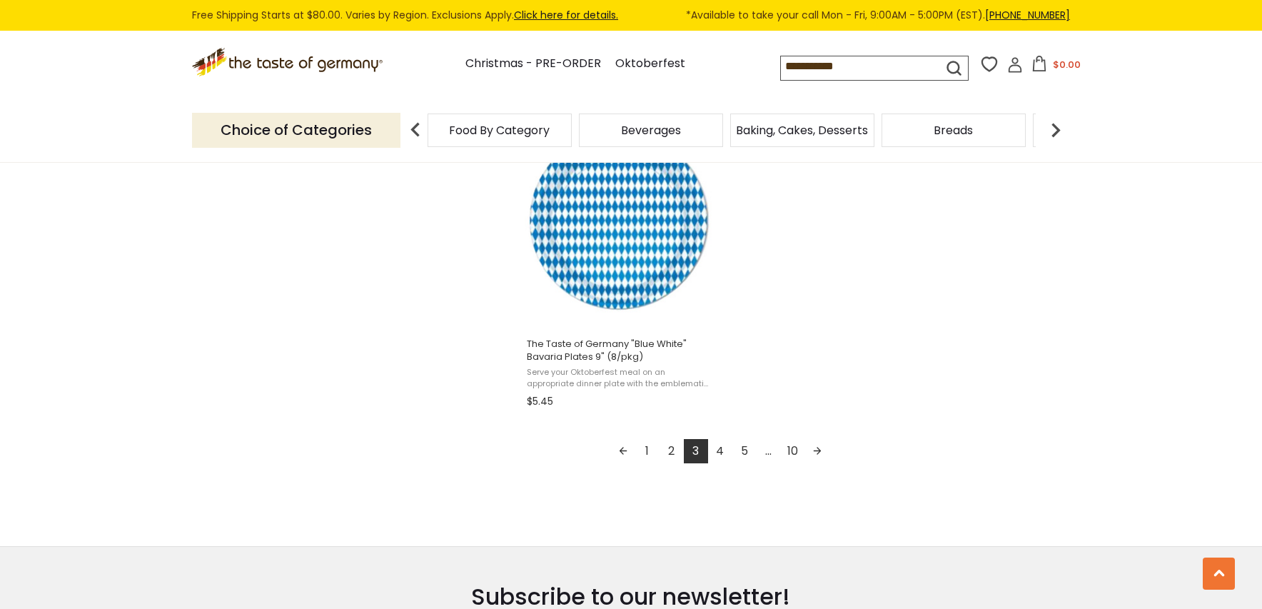
click at [721, 448] on link "4" at bounding box center [720, 451] width 24 height 24
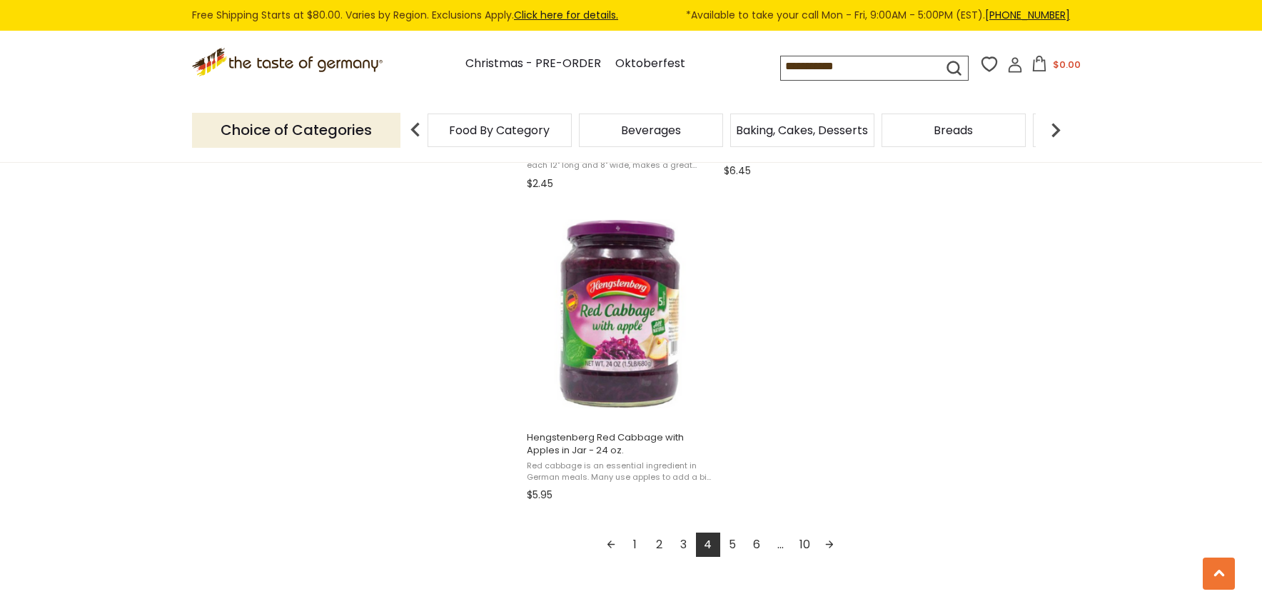
scroll to position [2426, 0]
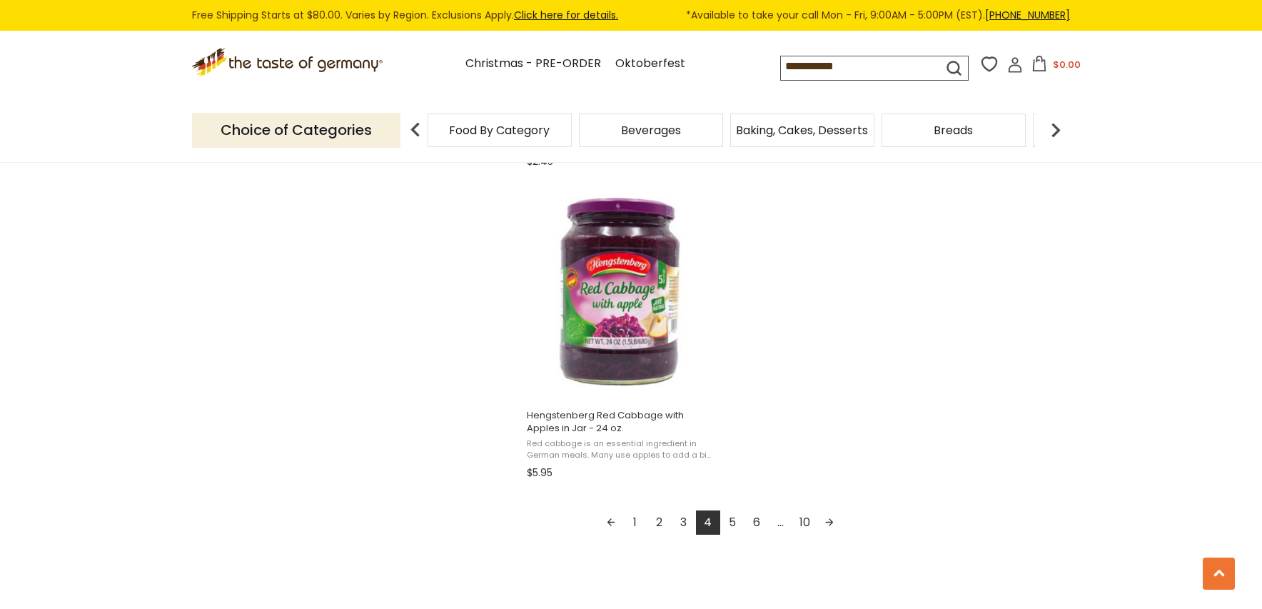
click at [733, 518] on link "5" at bounding box center [732, 522] width 24 height 24
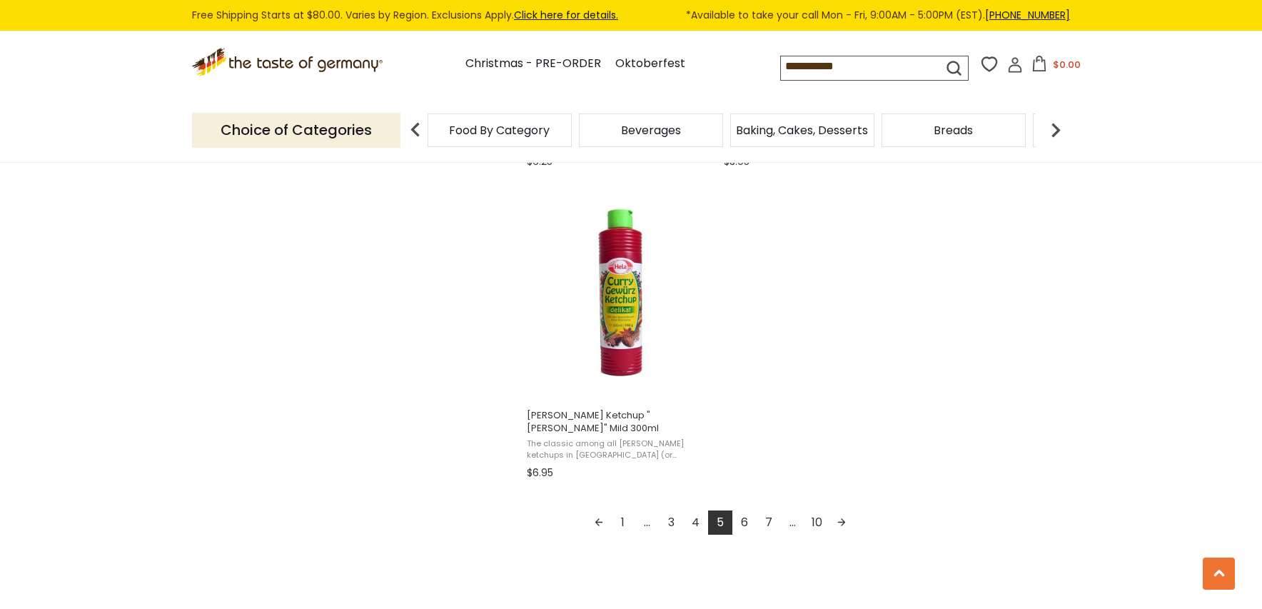
scroll to position [2498, 0]
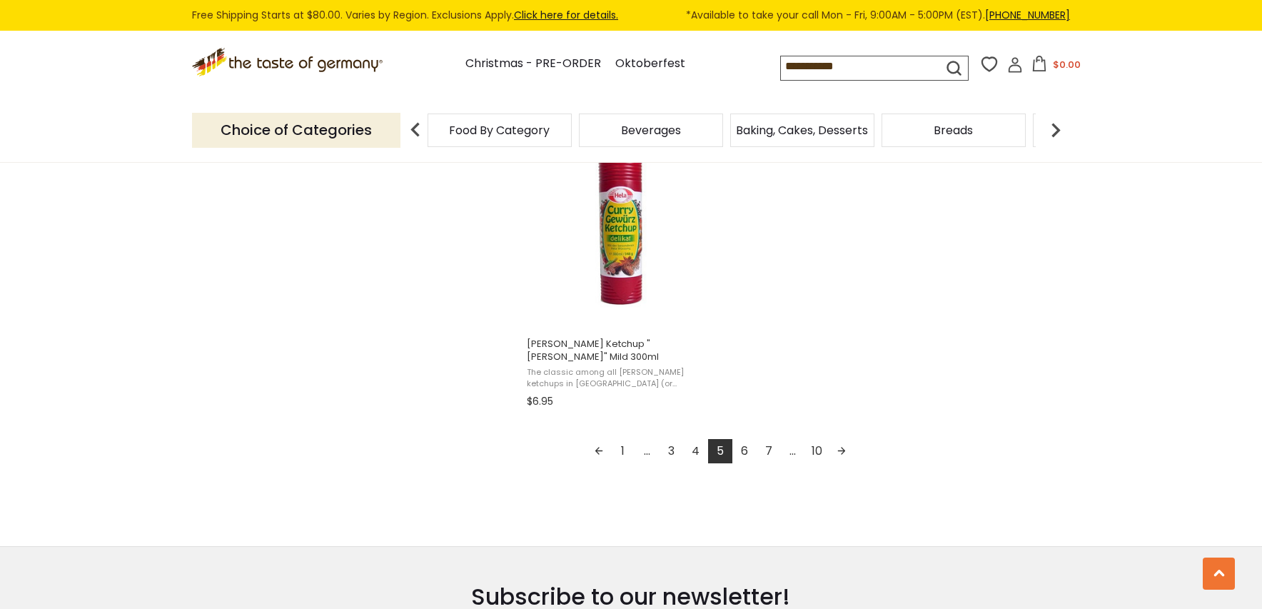
click at [746, 439] on link "6" at bounding box center [744, 451] width 24 height 24
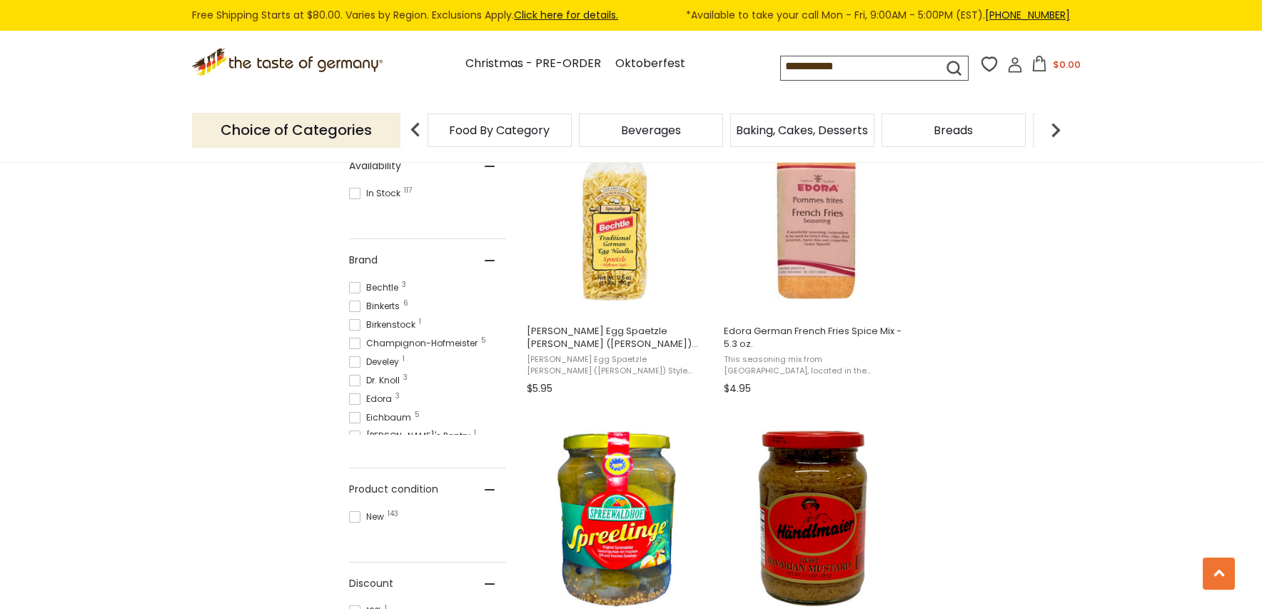
scroll to position [928, 0]
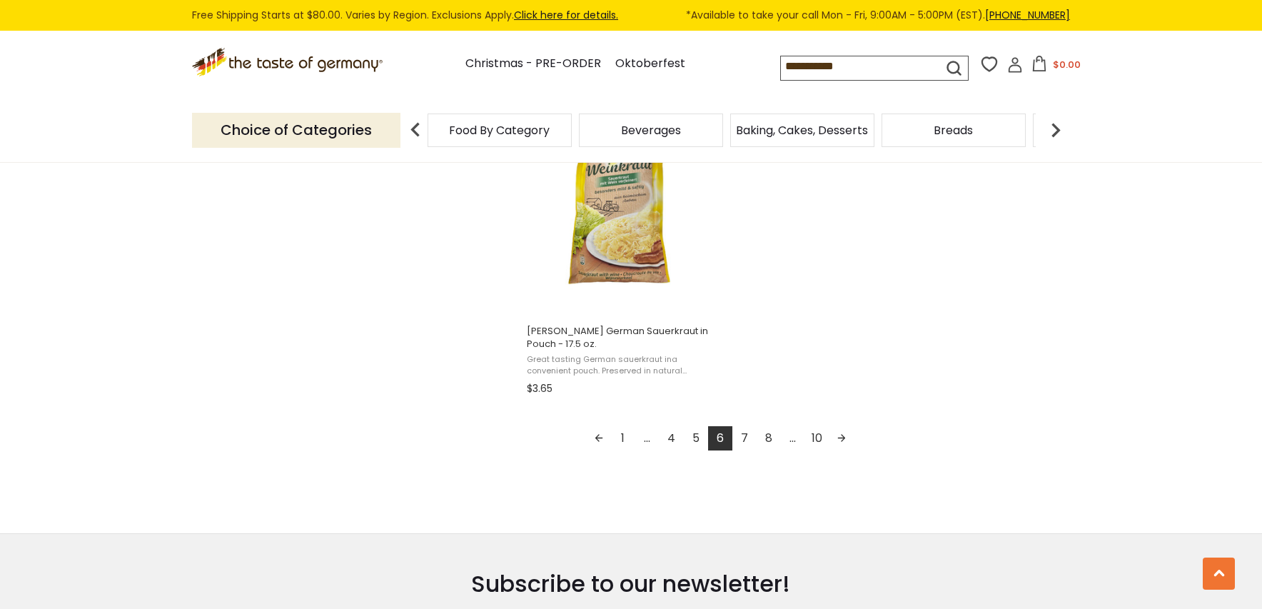
click at [745, 426] on link "7" at bounding box center [744, 438] width 24 height 24
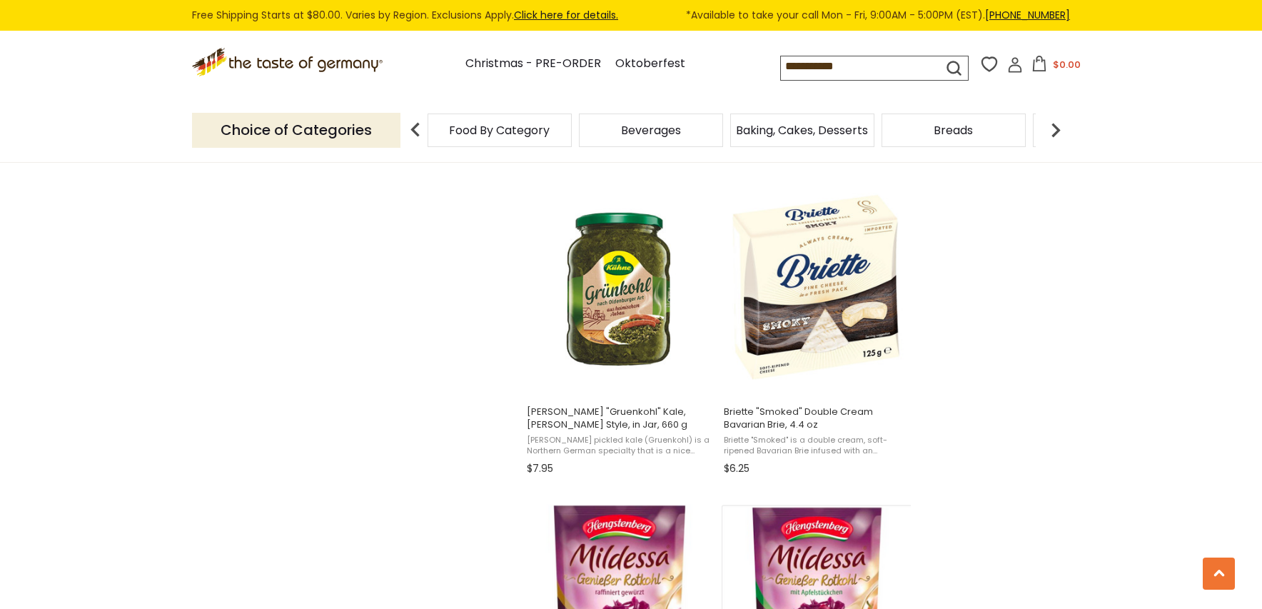
scroll to position [1855, 0]
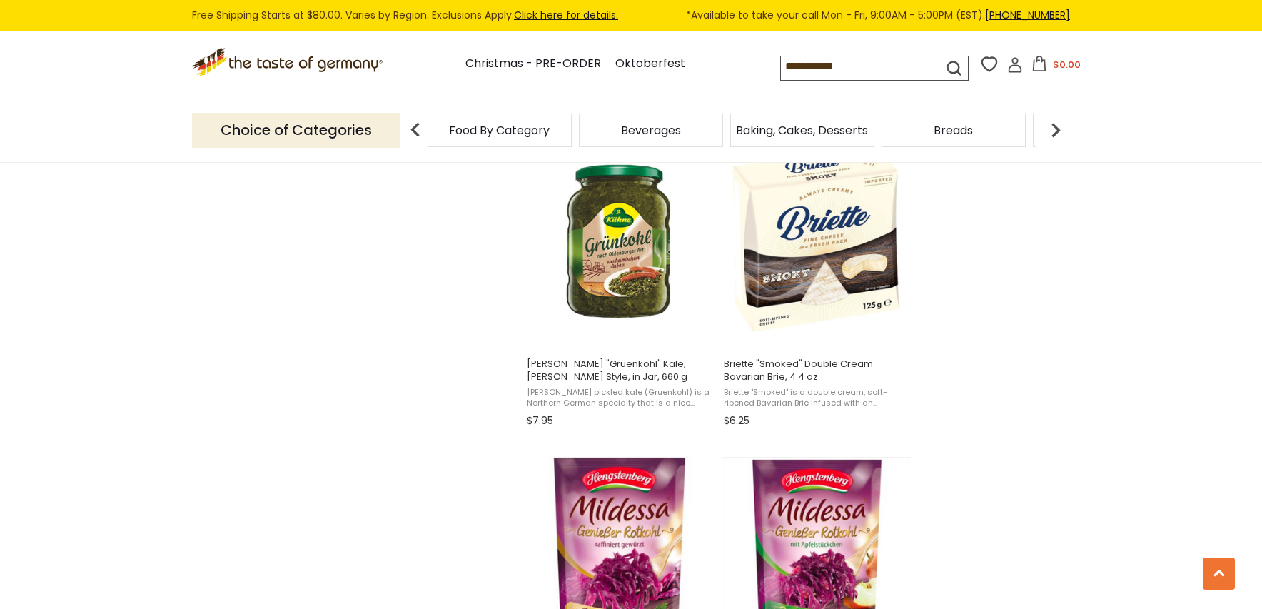
drag, startPoint x: 861, startPoint y: 66, endPoint x: 737, endPoint y: 88, distance: 125.6
click at [737, 88] on div ".st0{fill:#EDD300;} .st1{fill:#D33E21;} .st0{fill:#EDD300;} .st1{fill:#D33E21;}…" at bounding box center [631, 65] width 878 height 66
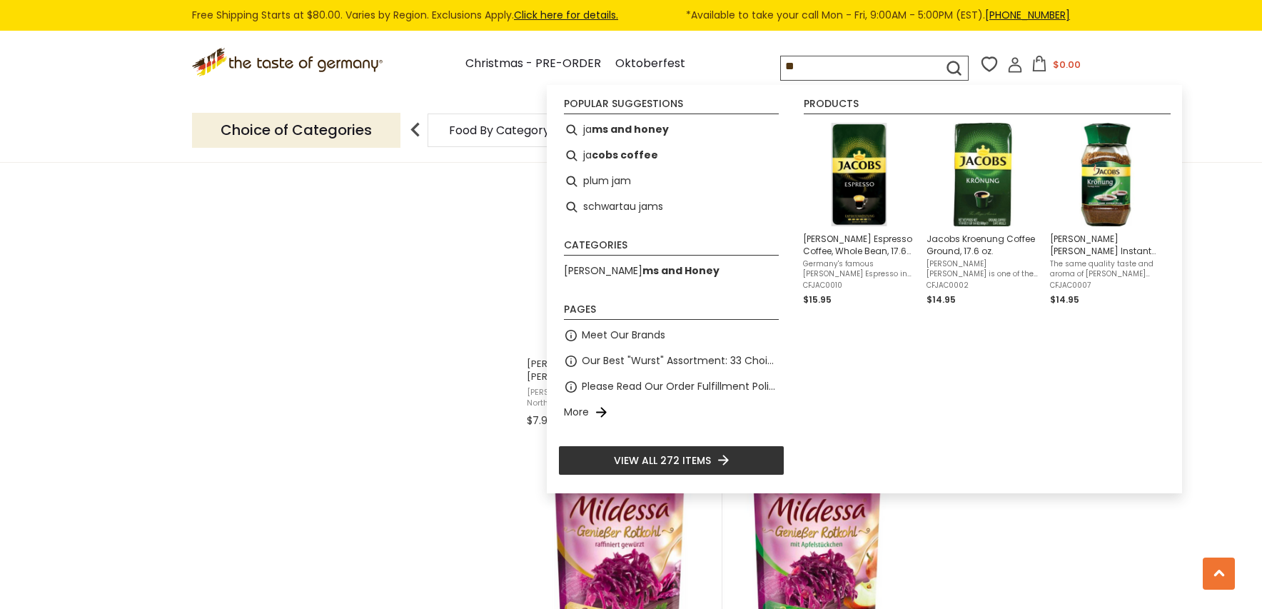
type input "***"
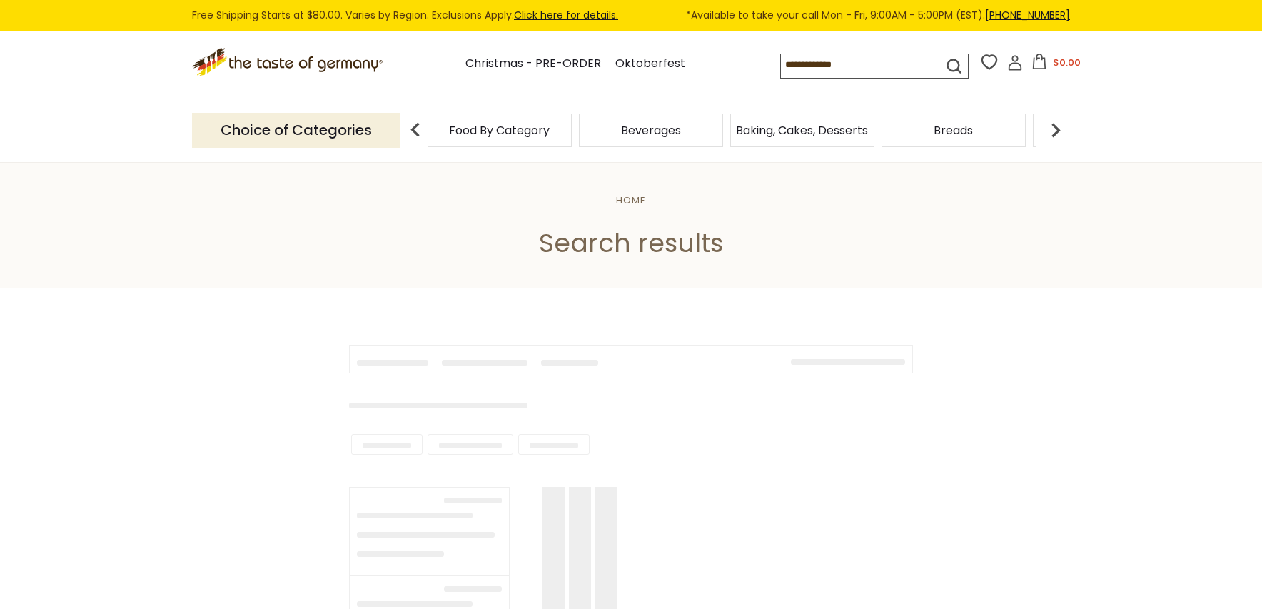
type input "***"
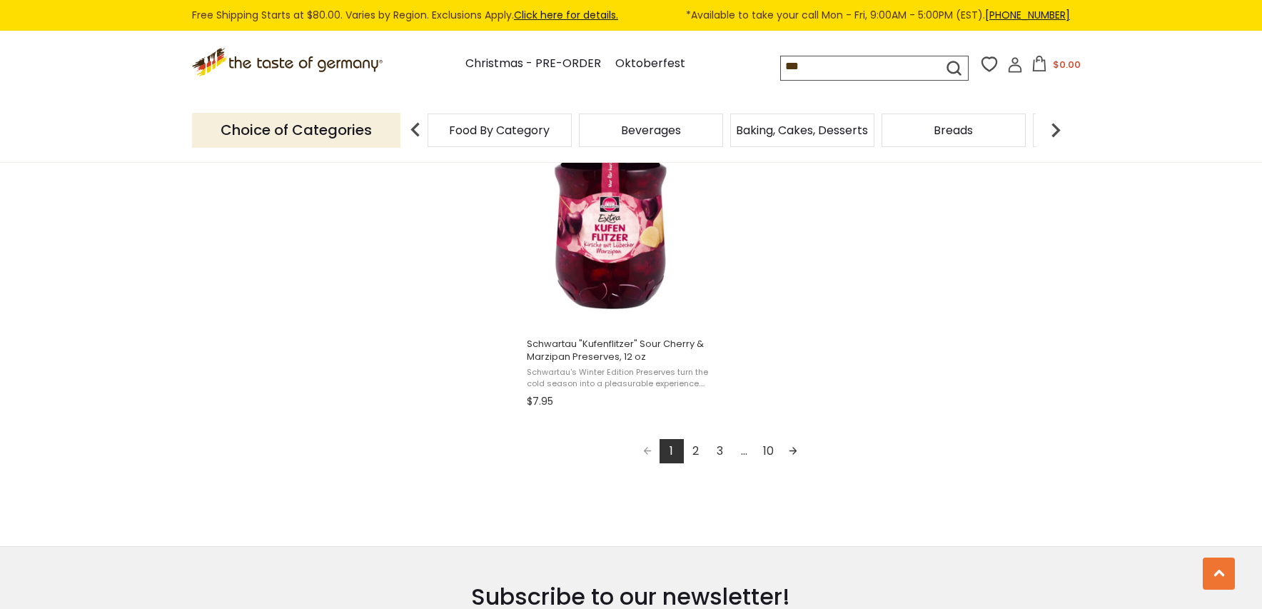
scroll to position [2426, 0]
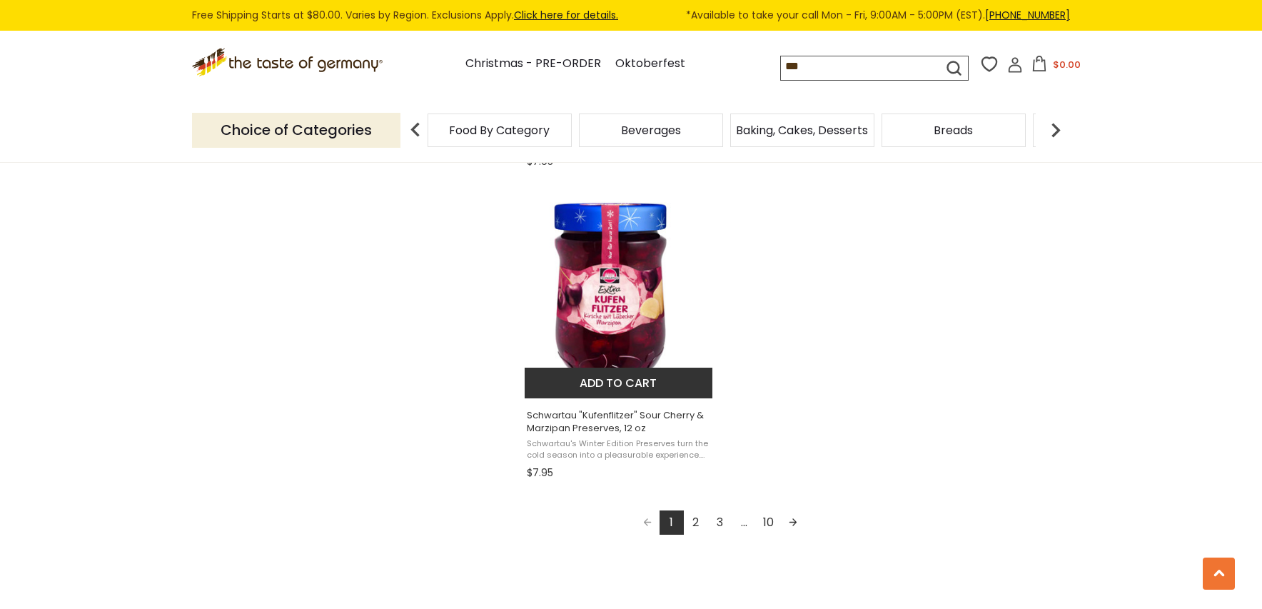
click at [621, 341] on img "Schwartau" at bounding box center [619, 291] width 189 height 189
